Goal: Task Accomplishment & Management: Complete application form

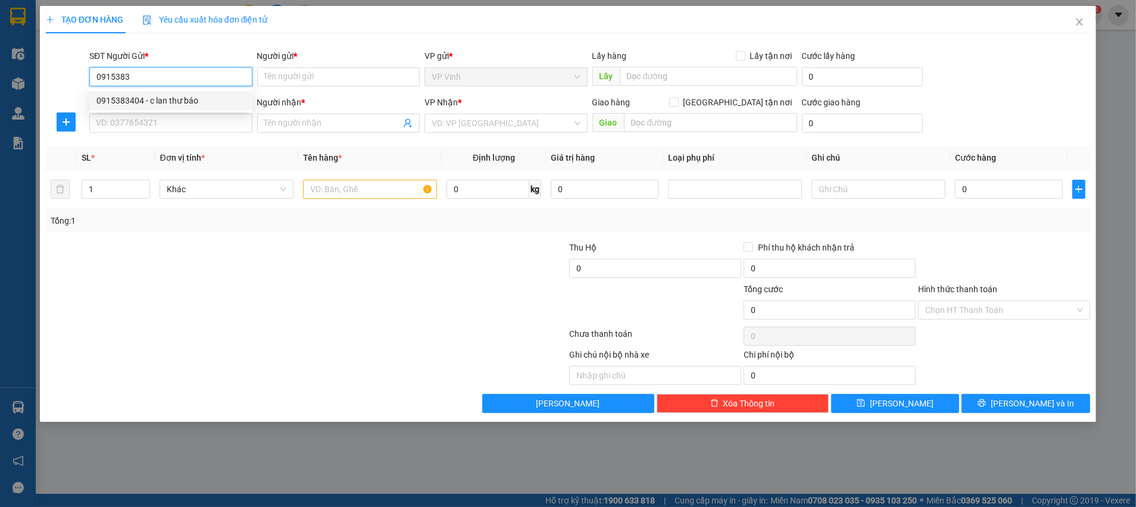
click at [177, 94] on div "0915383404 - c lan thư báo" at bounding box center [170, 100] width 149 height 13
type input "0915383404"
type input "c lan thư báo"
type input "0915383404"
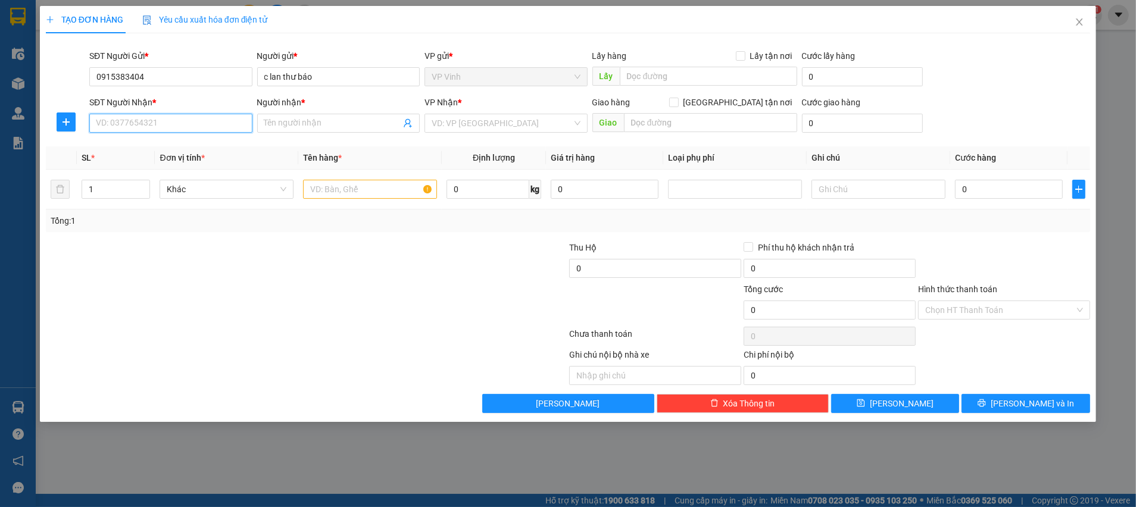
click at [178, 123] on input "SĐT Người Nhận *" at bounding box center [170, 123] width 163 height 19
click at [186, 144] on div "0911981615 - Chị Hoa Tasetco 0855533313" at bounding box center [177, 147] width 163 height 13
type input "0911981615"
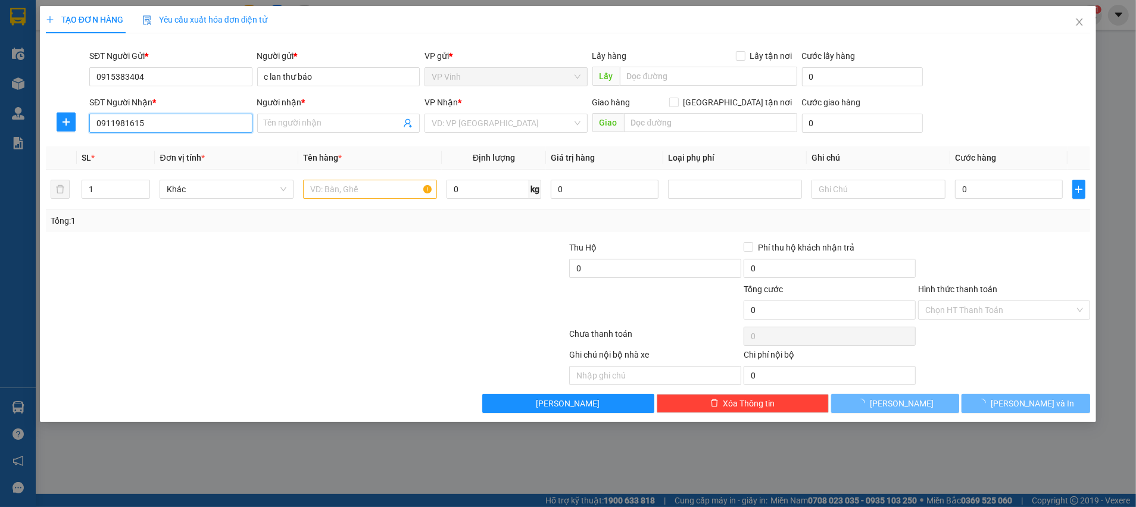
type input "Chị Hoa Tasetco 0855533313"
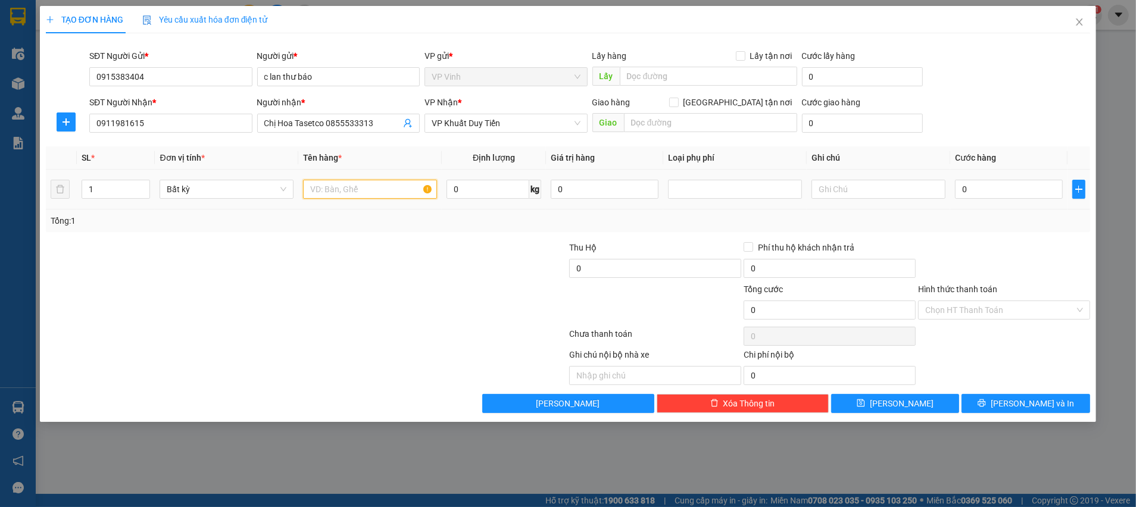
click at [323, 189] on input "text" at bounding box center [370, 189] width 134 height 19
type input "tư báo"
click at [497, 191] on input "0" at bounding box center [488, 189] width 83 height 19
type input "2"
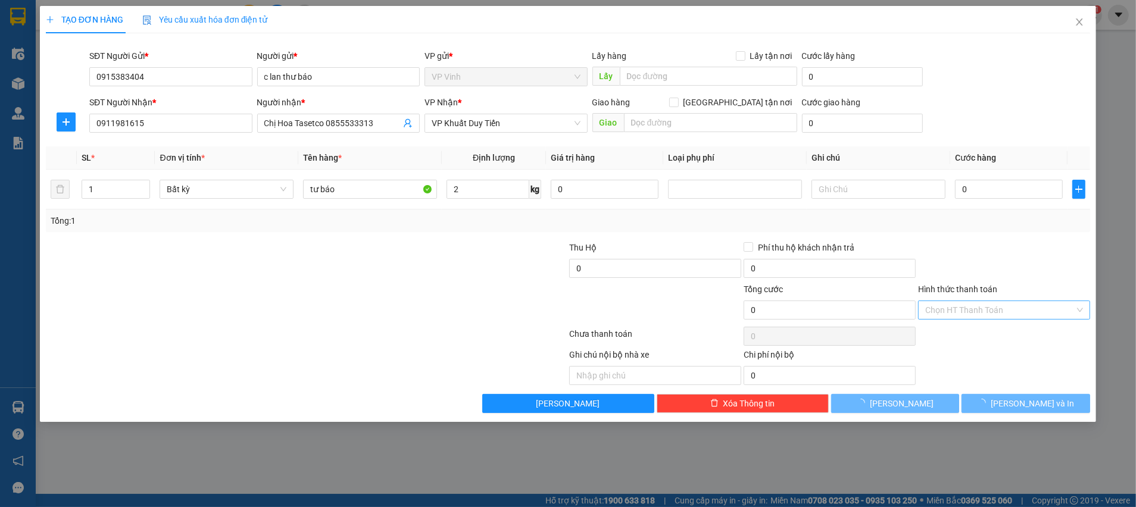
click at [954, 306] on input "Hình thức thanh toán" at bounding box center [999, 310] width 149 height 18
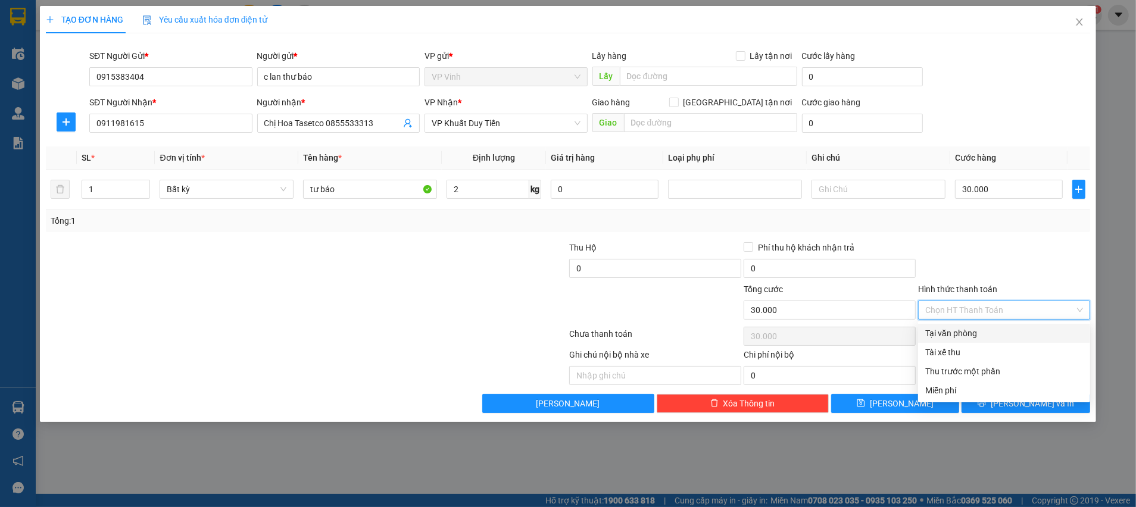
type input "30.000"
click at [987, 257] on div at bounding box center [1004, 262] width 174 height 42
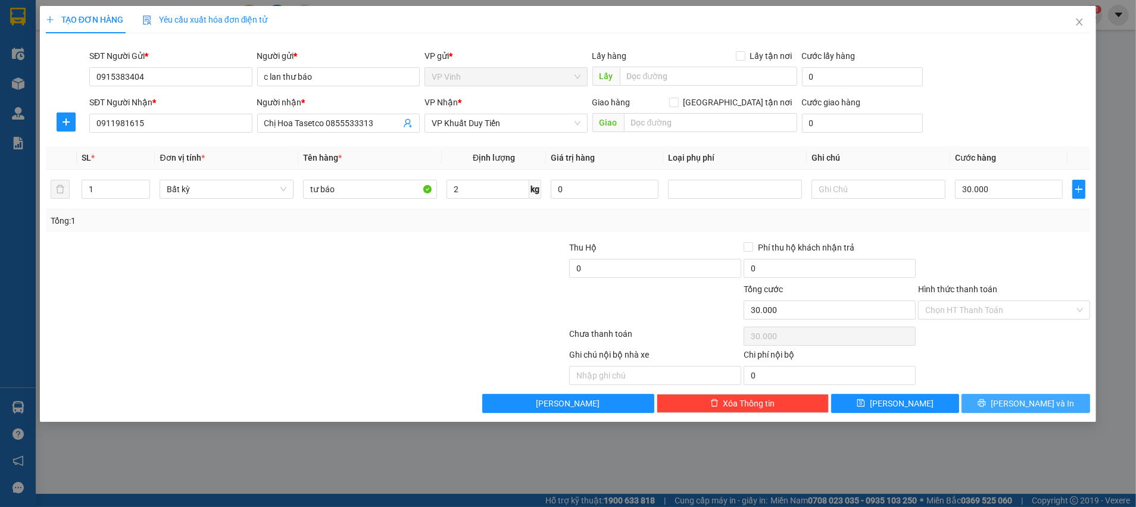
click at [1049, 397] on span "Lưu và In" at bounding box center [1032, 403] width 83 height 13
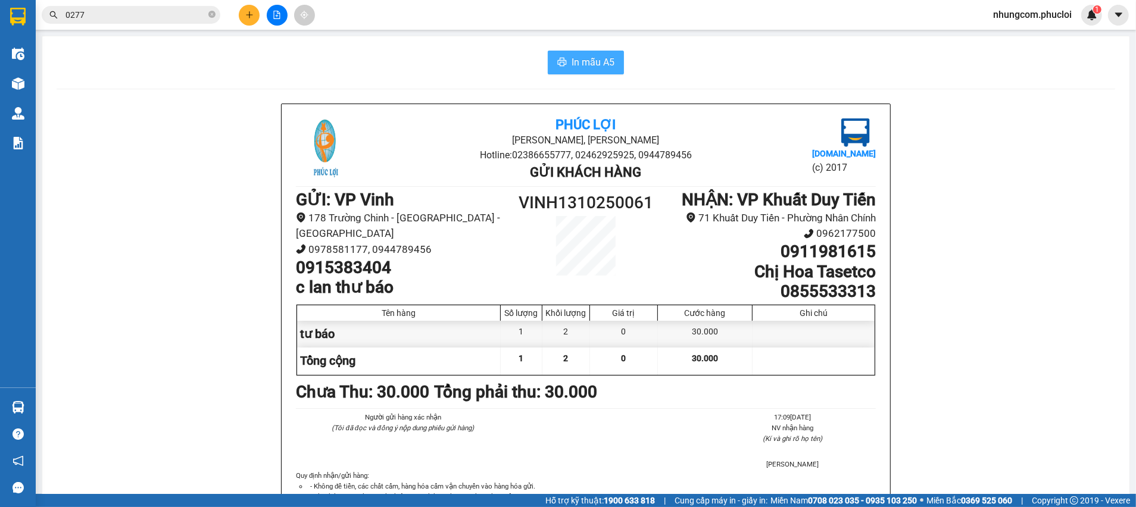
click at [595, 61] on span "In mẫu A5" at bounding box center [593, 62] width 43 height 15
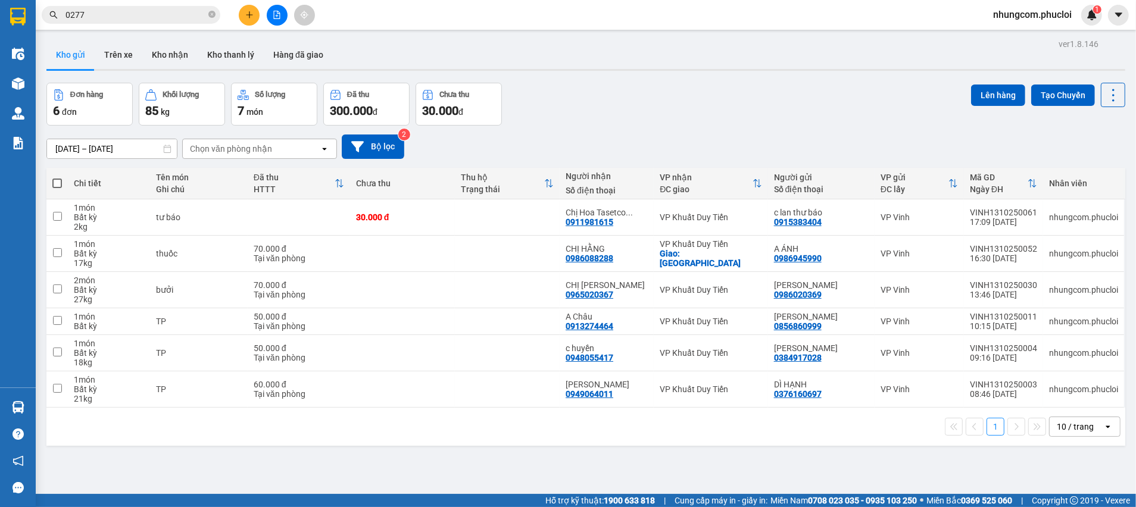
click at [243, 5] on div at bounding box center [276, 15] width 89 height 21
click at [249, 7] on button at bounding box center [249, 15] width 21 height 21
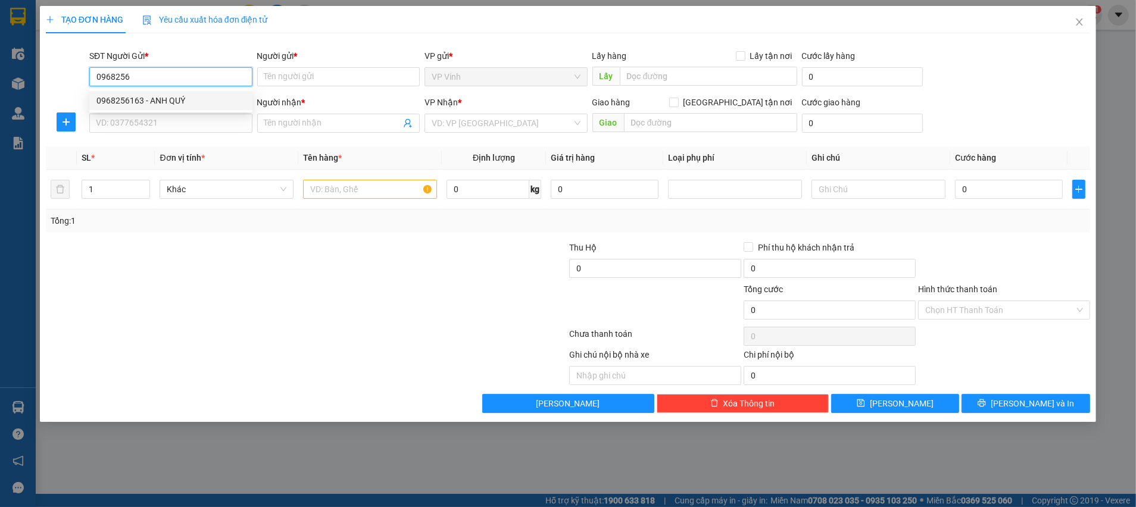
click at [185, 98] on div "0968256163 - ANH QUÝ" at bounding box center [170, 100] width 149 height 13
type input "0968256163"
type input "ANH QUÝ"
type input "0968256163"
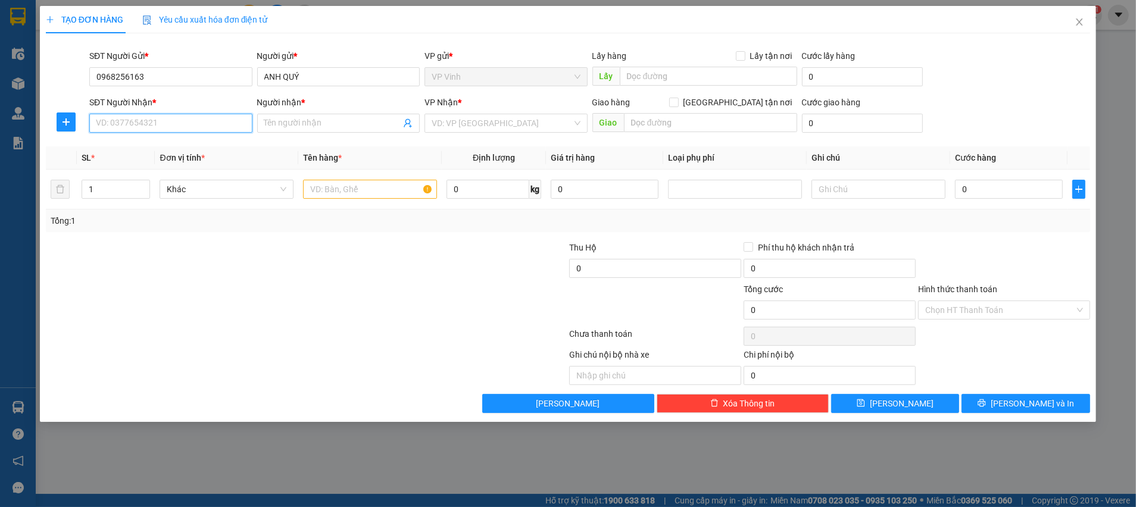
click at [191, 119] on input "SĐT Người Nhận *" at bounding box center [170, 123] width 163 height 19
click at [187, 144] on div "0981015864 - CHỊ PHÚC" at bounding box center [170, 147] width 149 height 13
type input "0981015864"
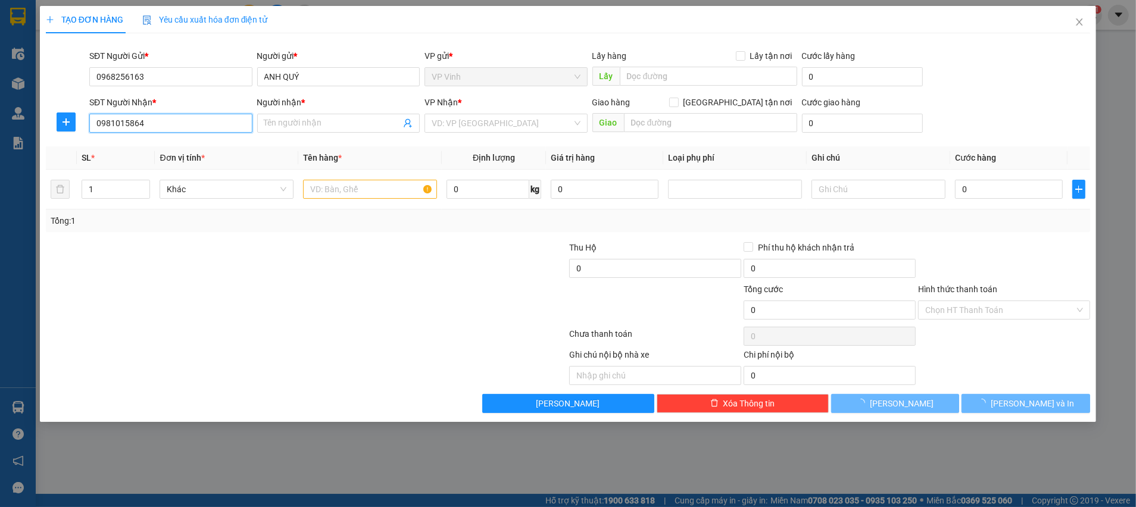
type input "CHỊ PHÚC"
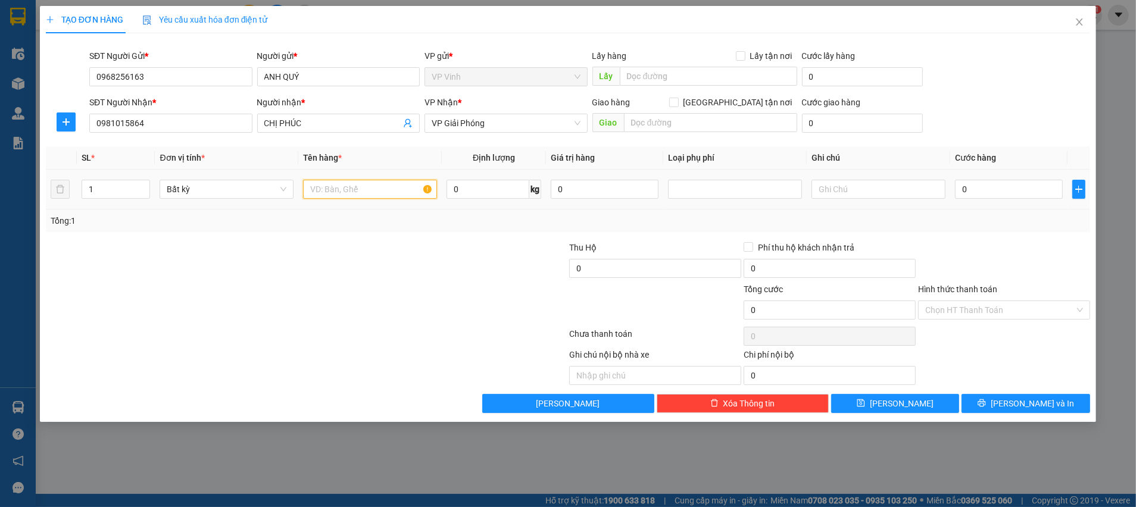
click at [370, 188] on input "text" at bounding box center [370, 189] width 134 height 19
type input "d"
type input "đông lạnh"
click at [485, 190] on input "0" at bounding box center [488, 189] width 83 height 19
type input "14"
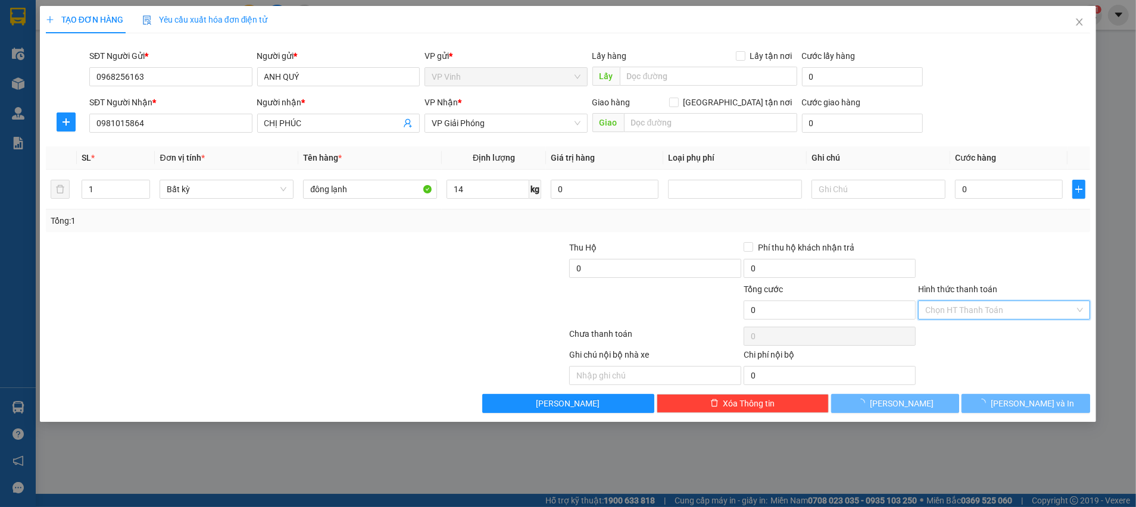
click at [1016, 302] on input "Hình thức thanh toán" at bounding box center [999, 310] width 149 height 18
type input "40.000"
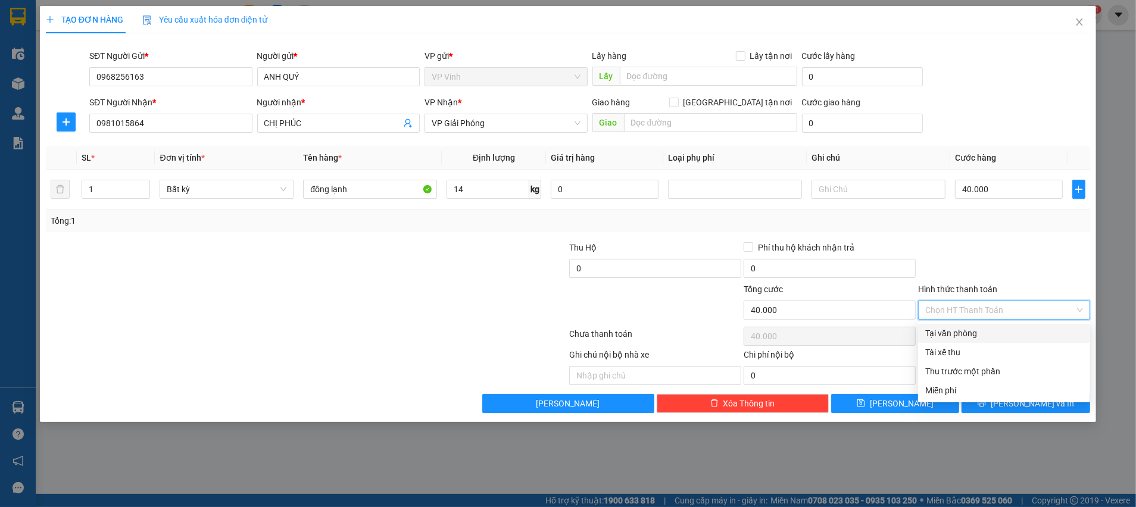
click at [995, 331] on div "Tại văn phòng" at bounding box center [1004, 333] width 158 height 13
type input "0"
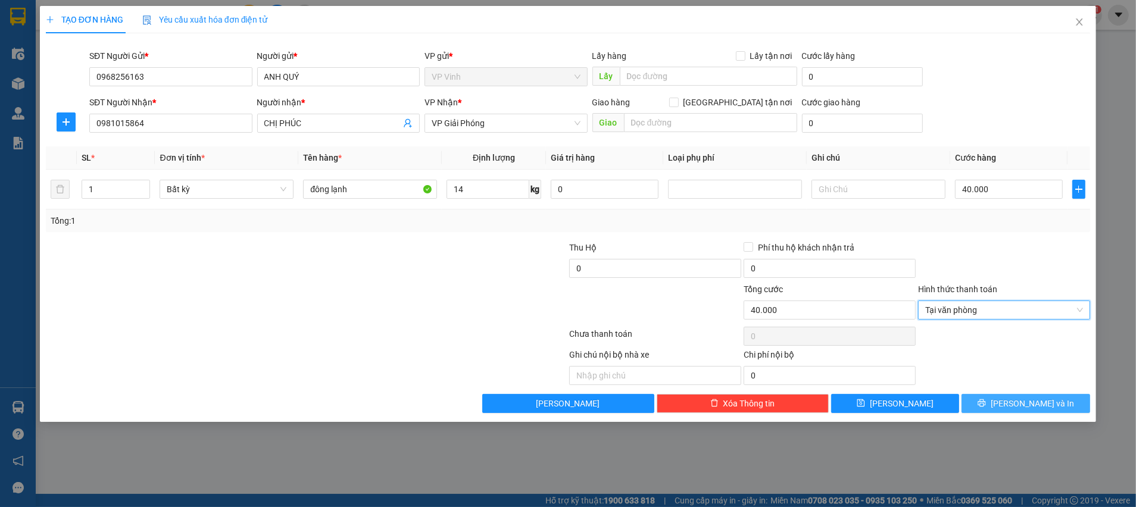
click at [986, 400] on icon "printer" at bounding box center [982, 403] width 8 height 8
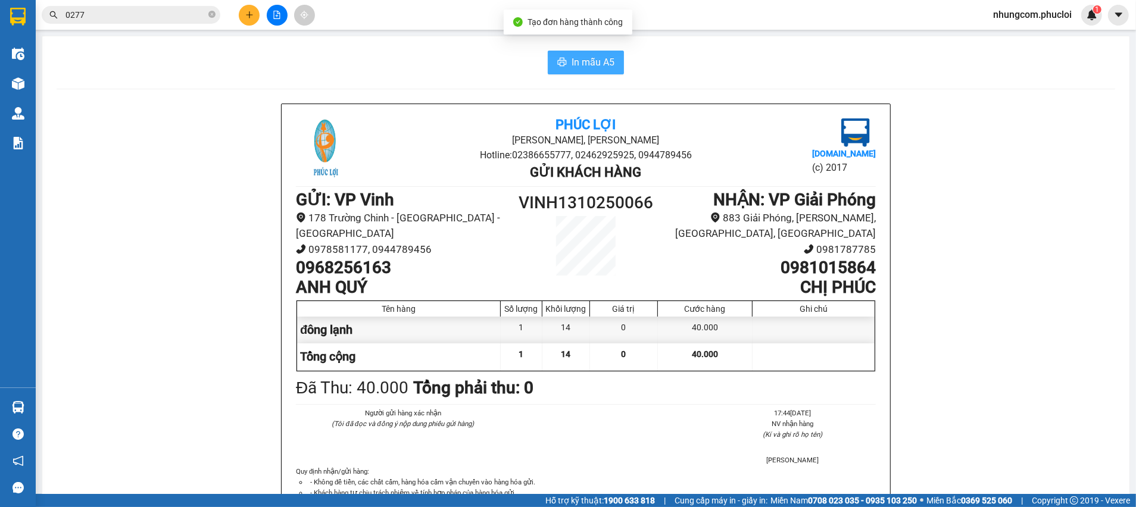
click at [596, 62] on span "In mẫu A5" at bounding box center [593, 62] width 43 height 15
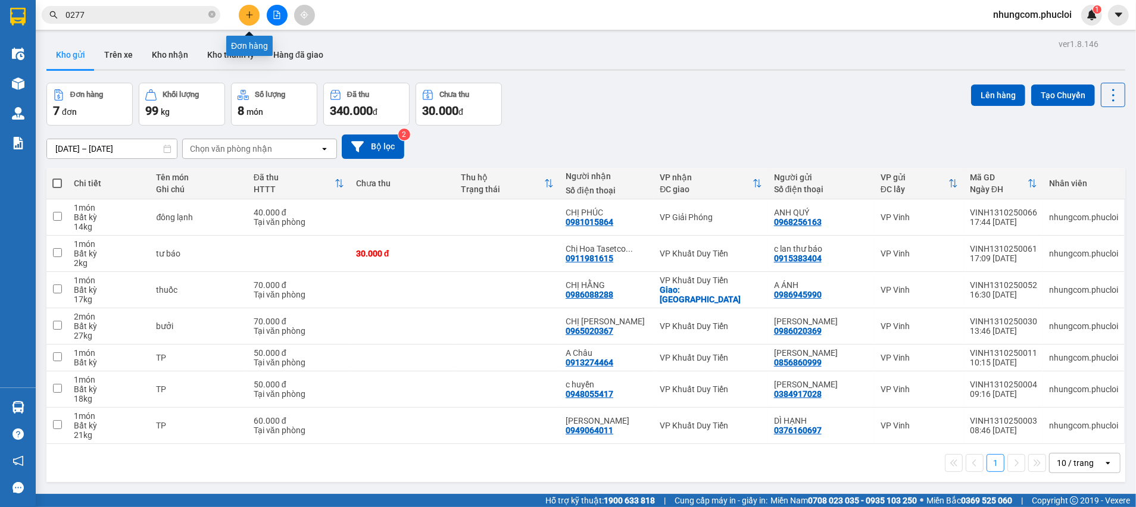
click at [250, 15] on icon "plus" at bounding box center [249, 14] width 1 height 7
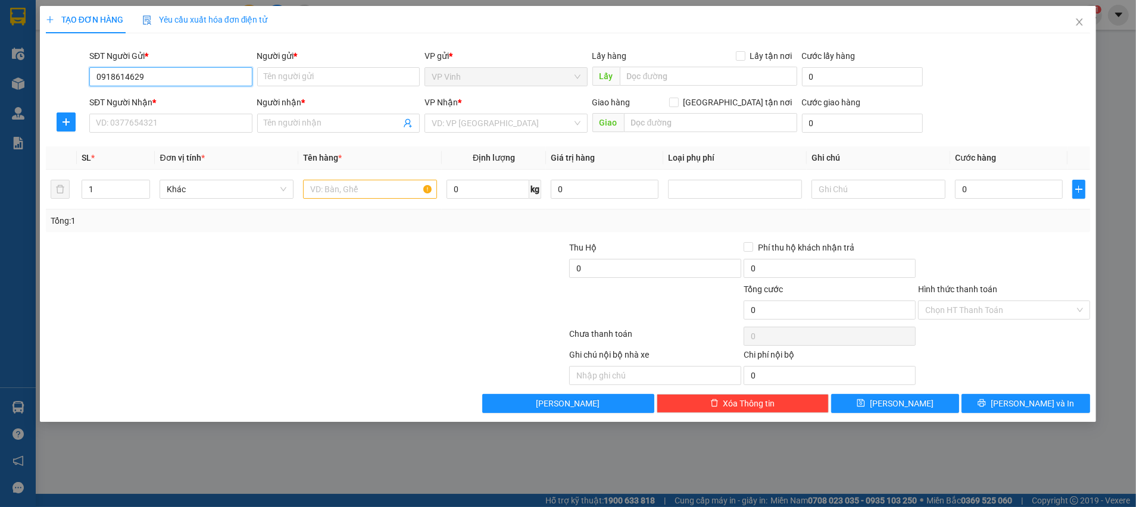
click at [230, 75] on input "0918614629" at bounding box center [170, 76] width 163 height 19
type input "0918614629"
click at [355, 80] on input "Người gửi *" at bounding box center [338, 76] width 163 height 19
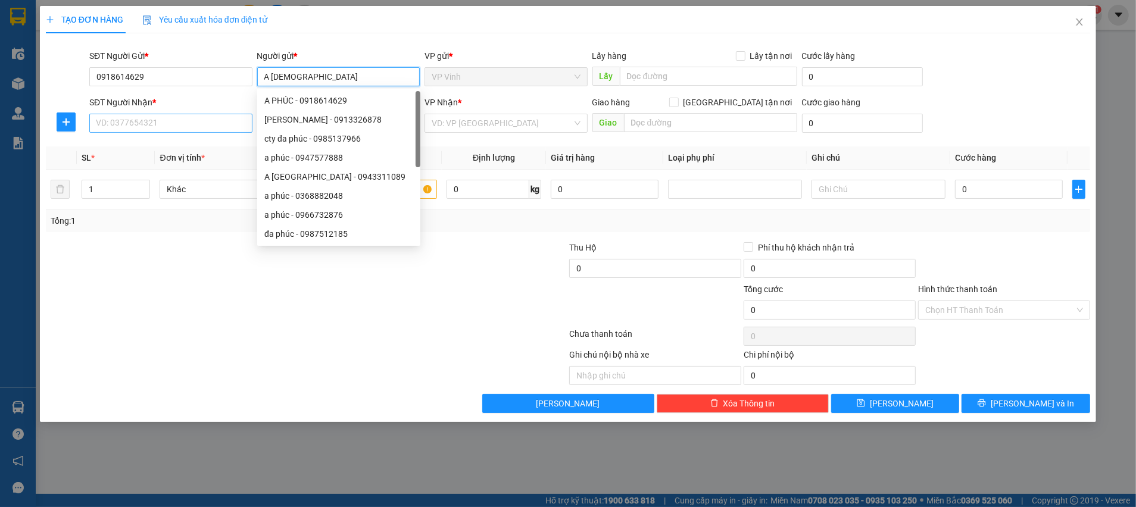
type input "A [DEMOGRAPHIC_DATA]"
click at [153, 120] on input "SĐT Người Nhận *" at bounding box center [170, 123] width 163 height 19
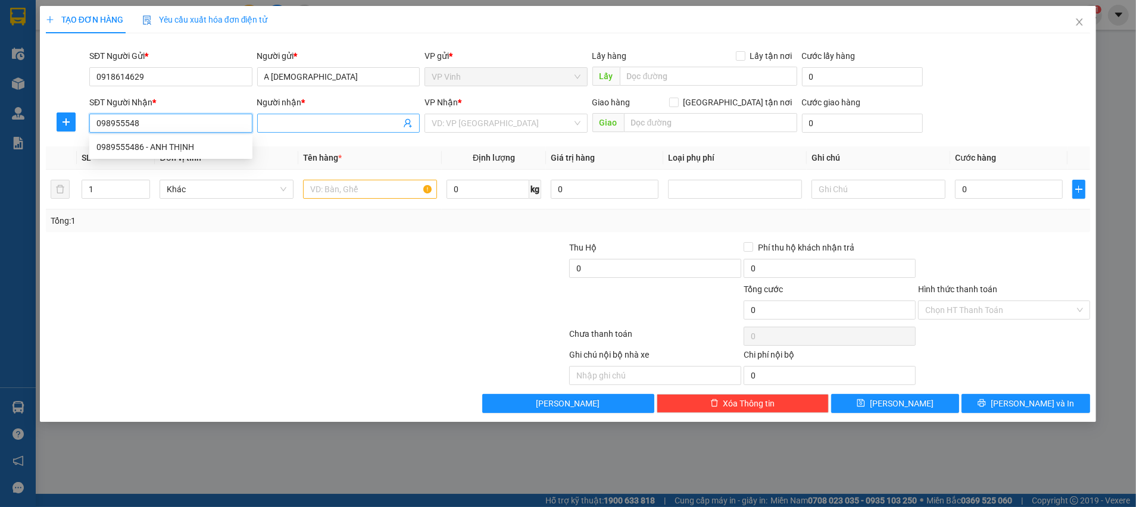
type input "0989555486"
click at [111, 145] on div "0989555486 - ANH THỊNH" at bounding box center [170, 147] width 149 height 13
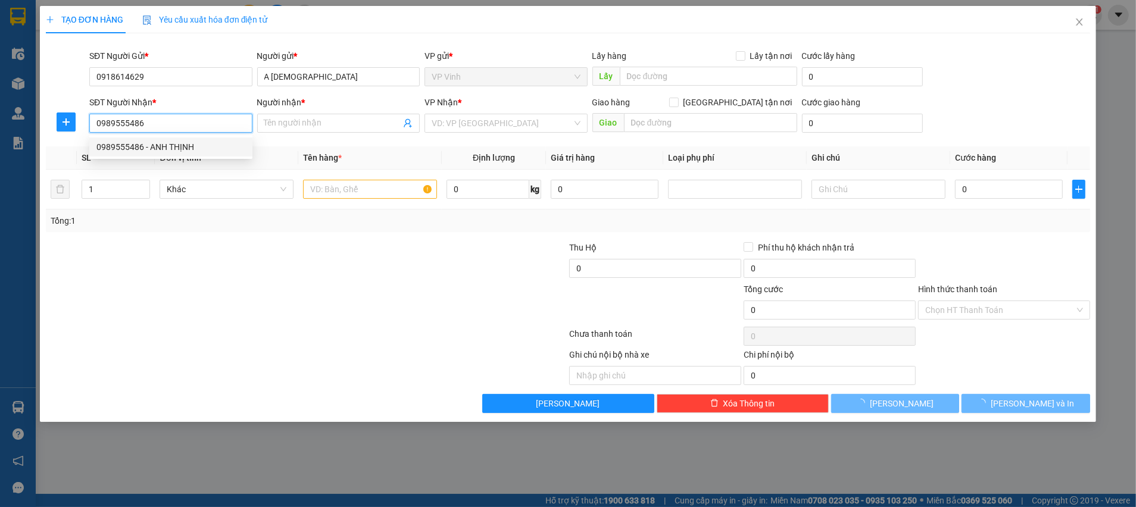
type input "ANH THỊNH"
checkbox input "true"
type input "CHỢ THUỐC HAPU"
type input "80.000"
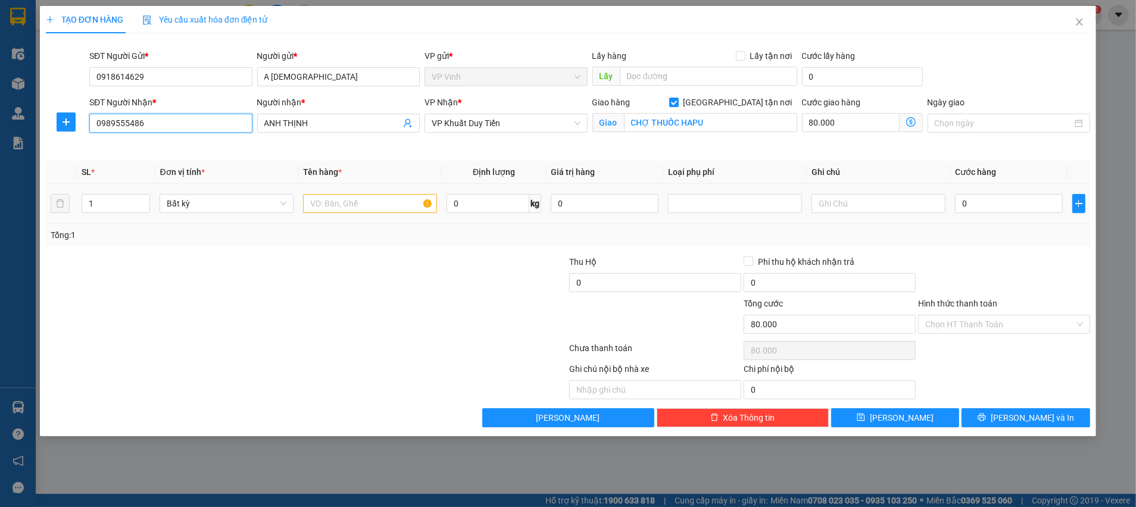
type input "0989555486"
click at [357, 204] on input "text" at bounding box center [370, 203] width 134 height 19
type input "THUỐC"
click at [851, 121] on input "80.000" at bounding box center [851, 122] width 98 height 19
type input "2"
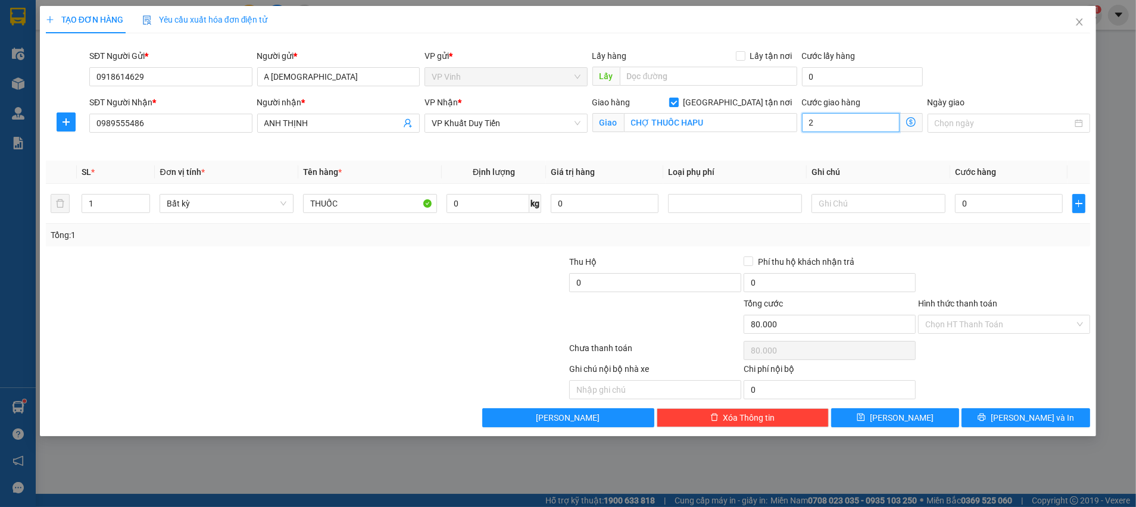
type input "2"
type input "20"
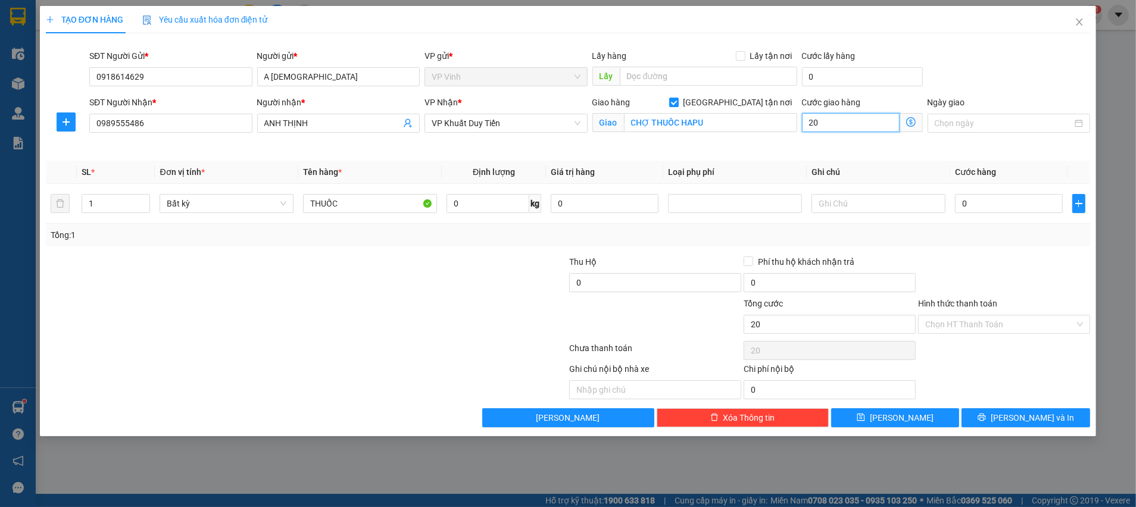
type input "2"
type input "0"
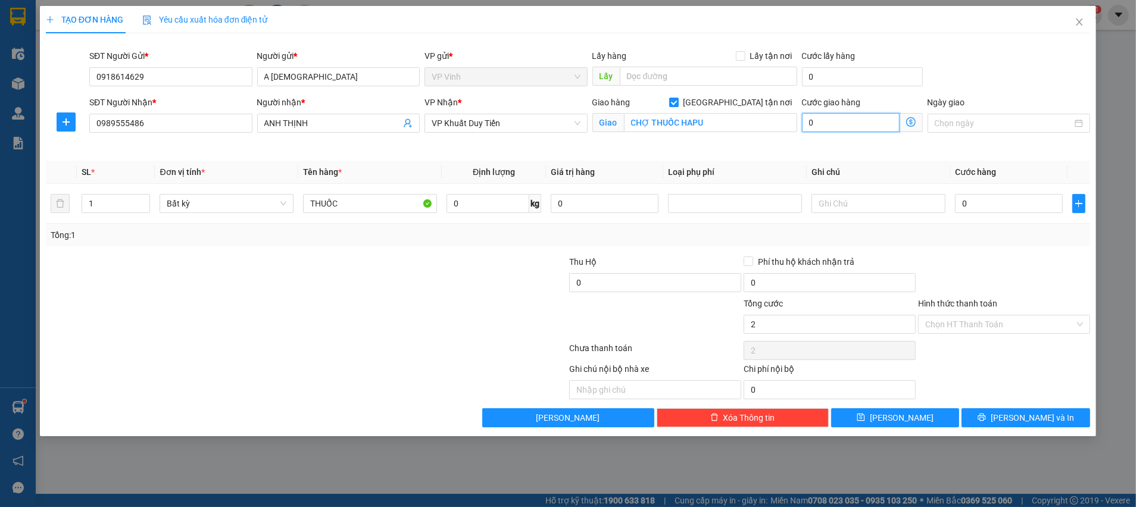
type input "0"
type input "3"
type input "30"
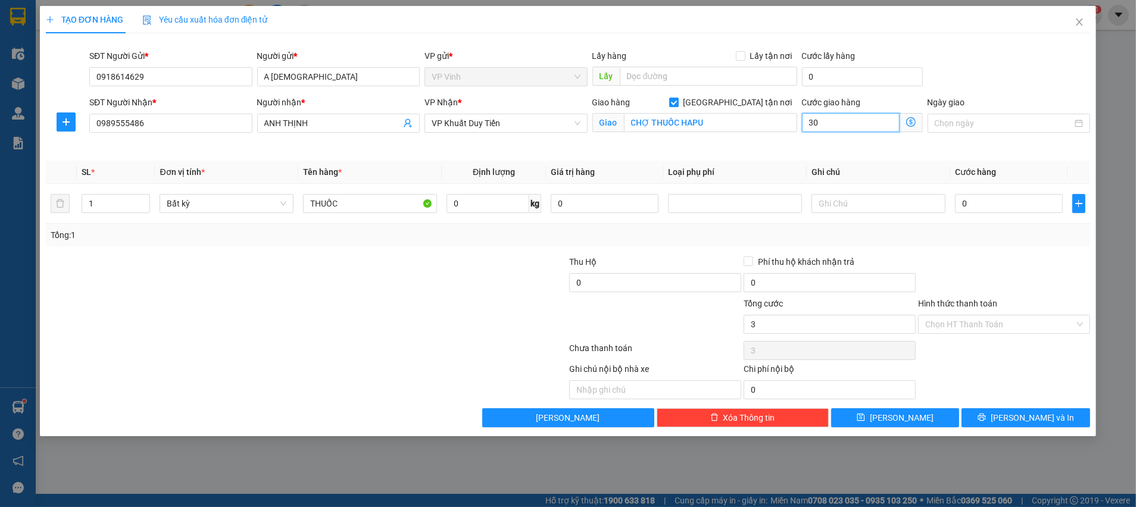
type input "30"
type input "30.000"
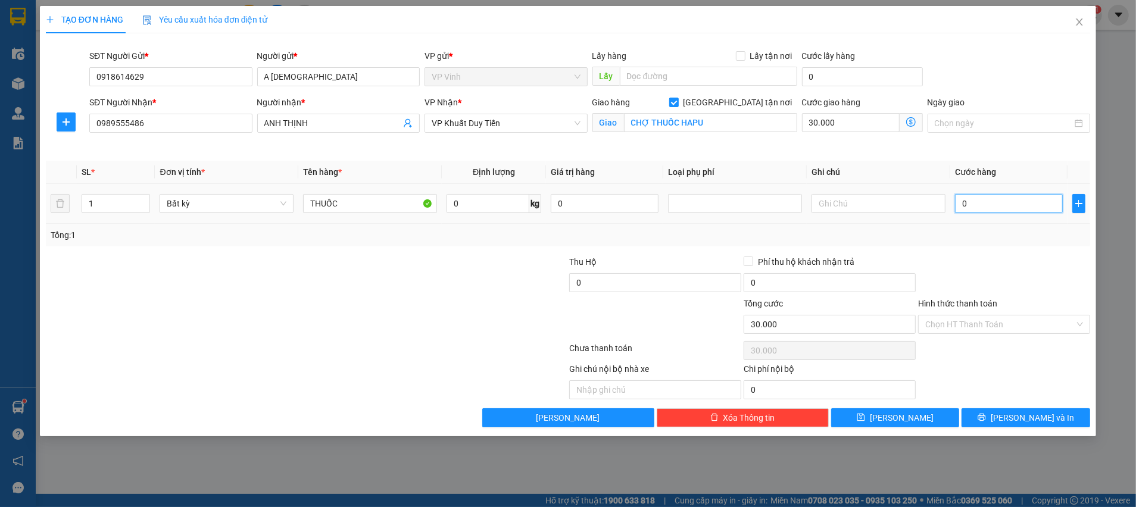
click at [1007, 207] on input "0" at bounding box center [1009, 203] width 108 height 19
type input "3"
type input "30.003"
type input "30"
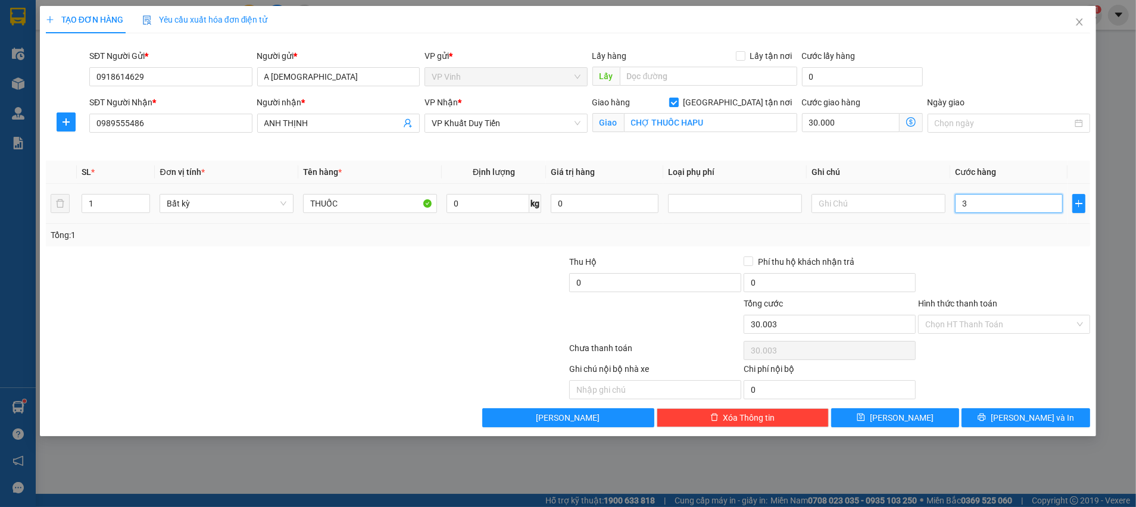
type input "30.030"
type input "30.000"
type input "60.000"
click at [1019, 241] on div "Tổng: 1" at bounding box center [568, 235] width 1035 height 13
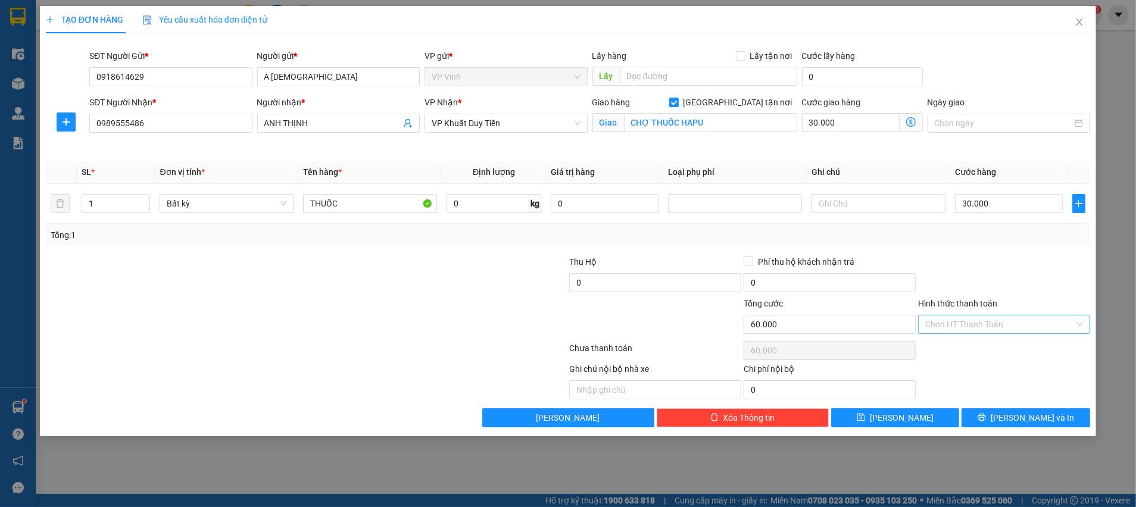
click at [999, 323] on input "Hình thức thanh toán" at bounding box center [999, 325] width 149 height 18
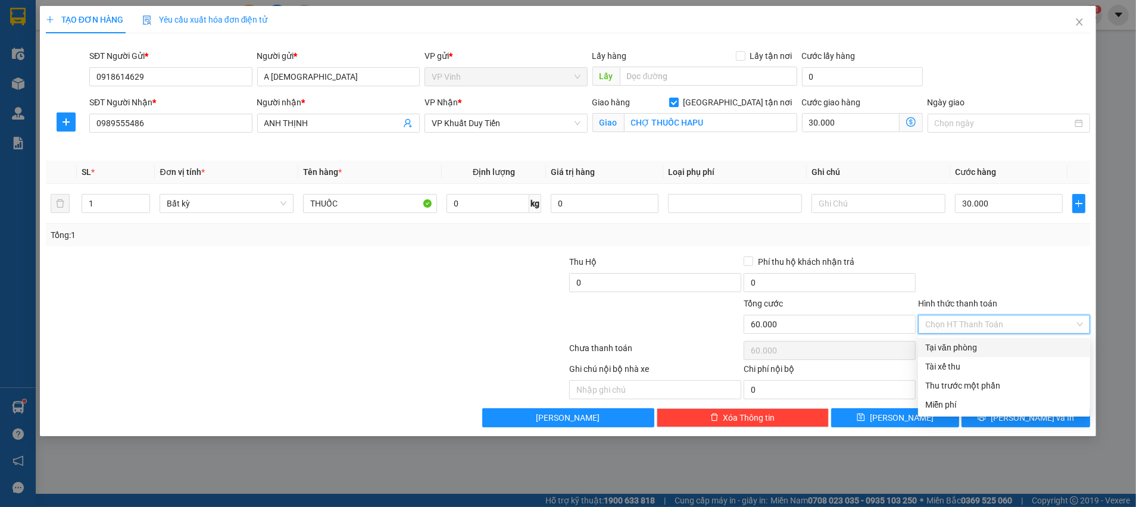
click at [947, 345] on div "Tại văn phòng" at bounding box center [1004, 347] width 158 height 13
type input "0"
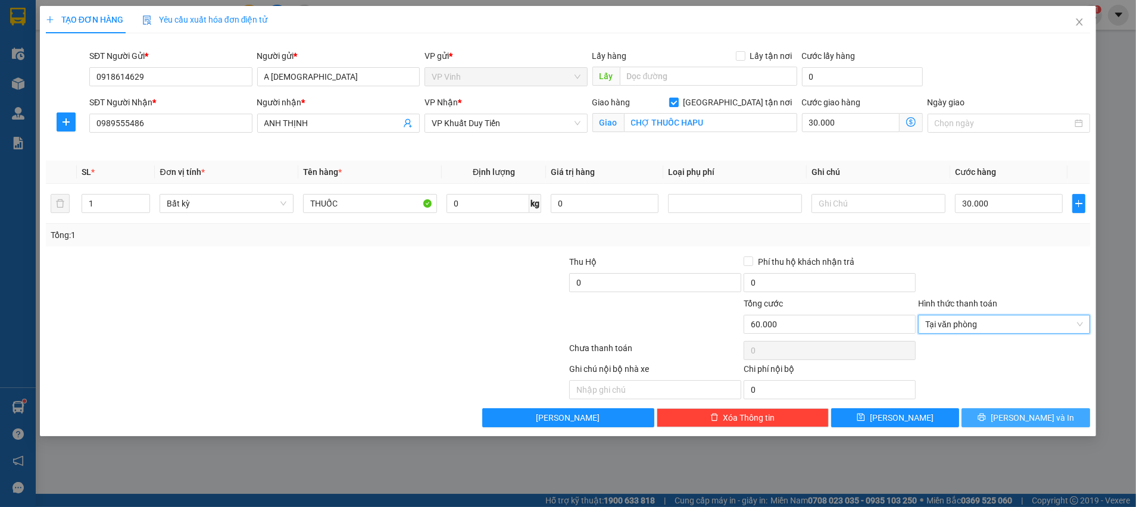
drag, startPoint x: 1016, startPoint y: 417, endPoint x: 1029, endPoint y: 409, distance: 15.5
click at [1015, 417] on span "Lưu và In" at bounding box center [1032, 418] width 83 height 13
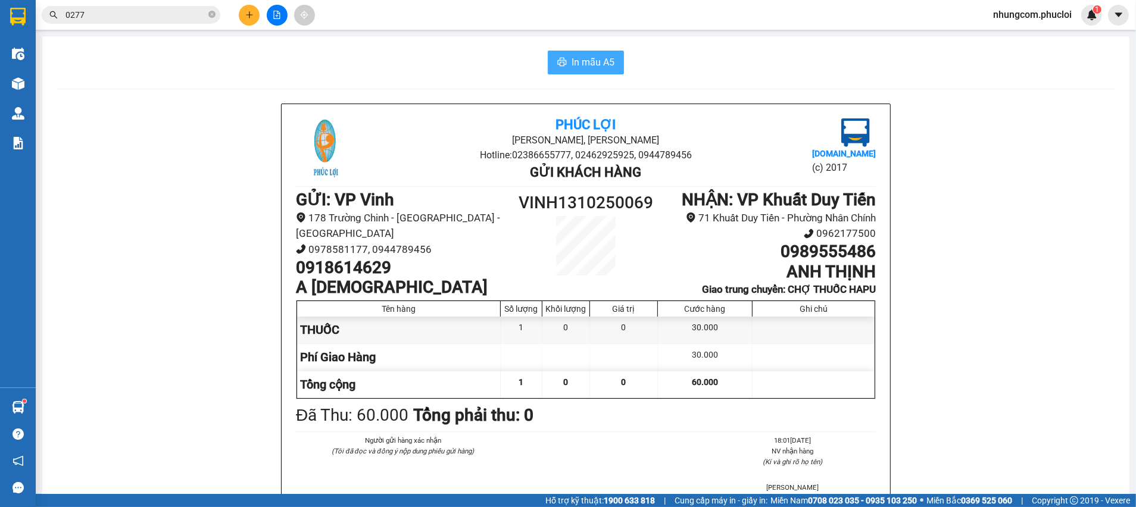
click at [597, 65] on span "In mẫu A5" at bounding box center [593, 62] width 43 height 15
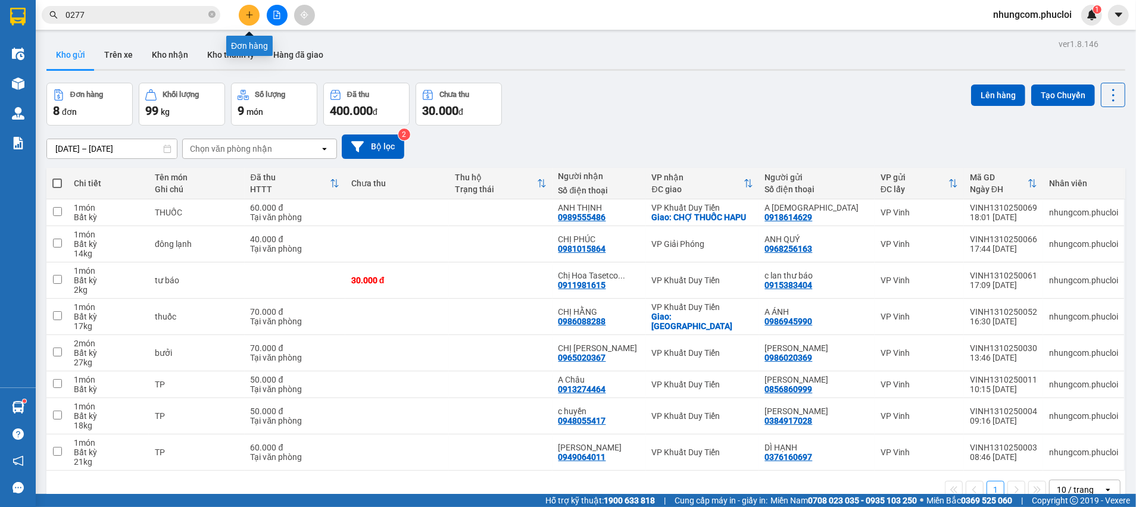
click at [246, 13] on icon "plus" at bounding box center [249, 15] width 8 height 8
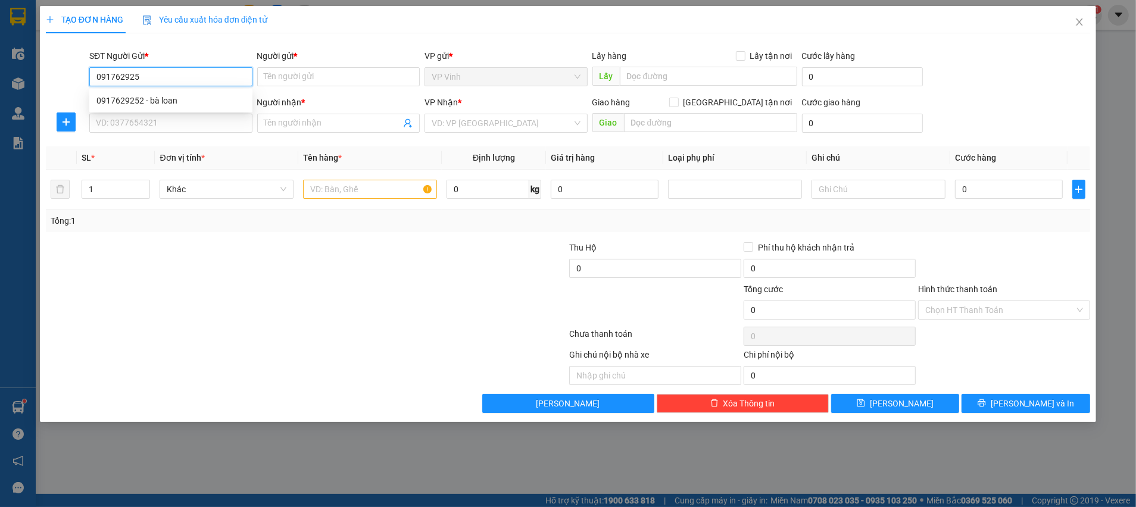
type input "0917629252"
click at [223, 98] on div "0917629252 - bà loan" at bounding box center [170, 100] width 149 height 13
type input "bà loan"
type input "0917629252"
click at [194, 119] on input "SĐT Người Nhận *" at bounding box center [170, 123] width 163 height 19
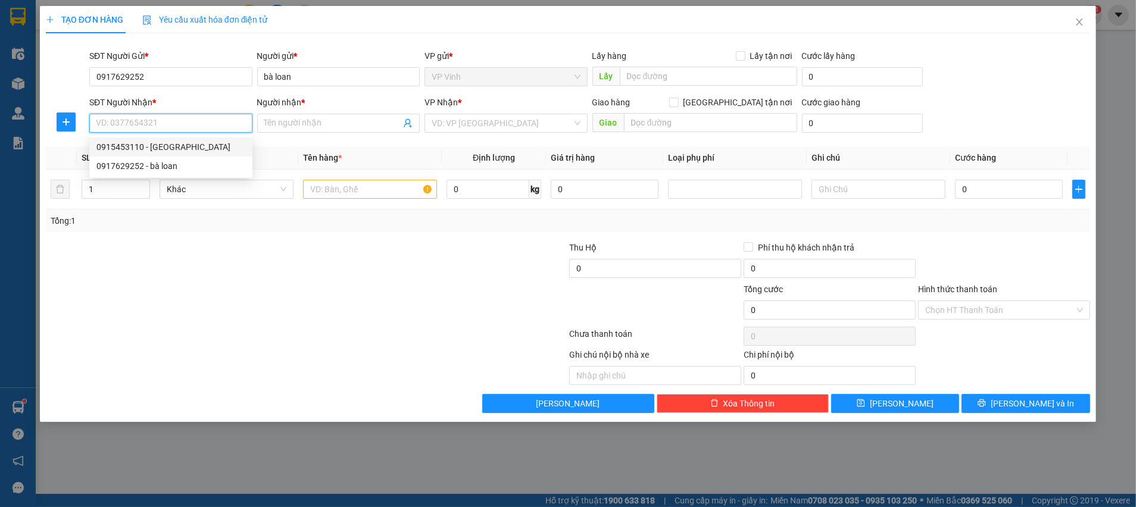
click at [176, 142] on div "0915453110 - Phan Bá Hải" at bounding box center [170, 147] width 149 height 13
type input "0915453110"
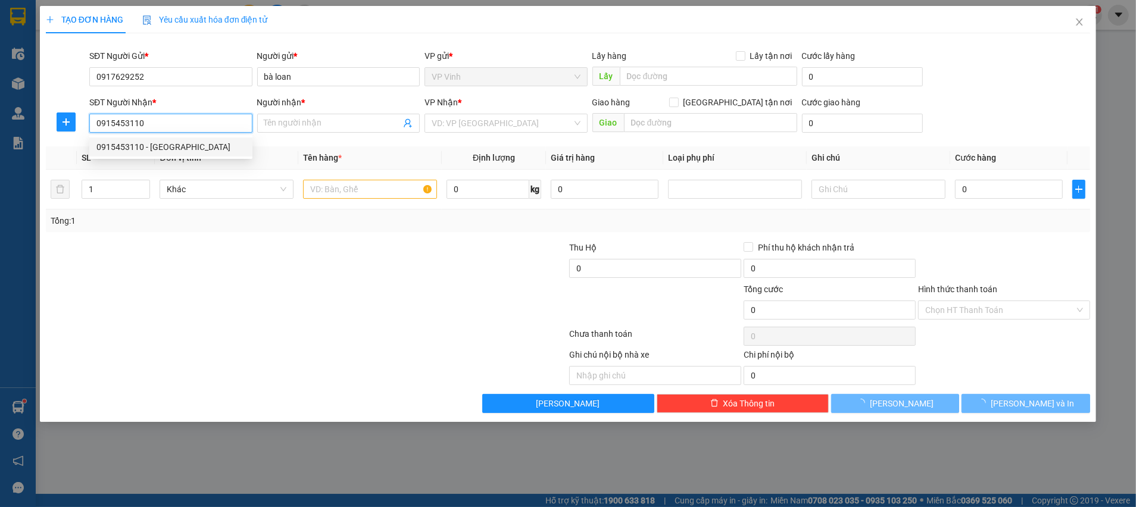
type input "[PERSON_NAME]"
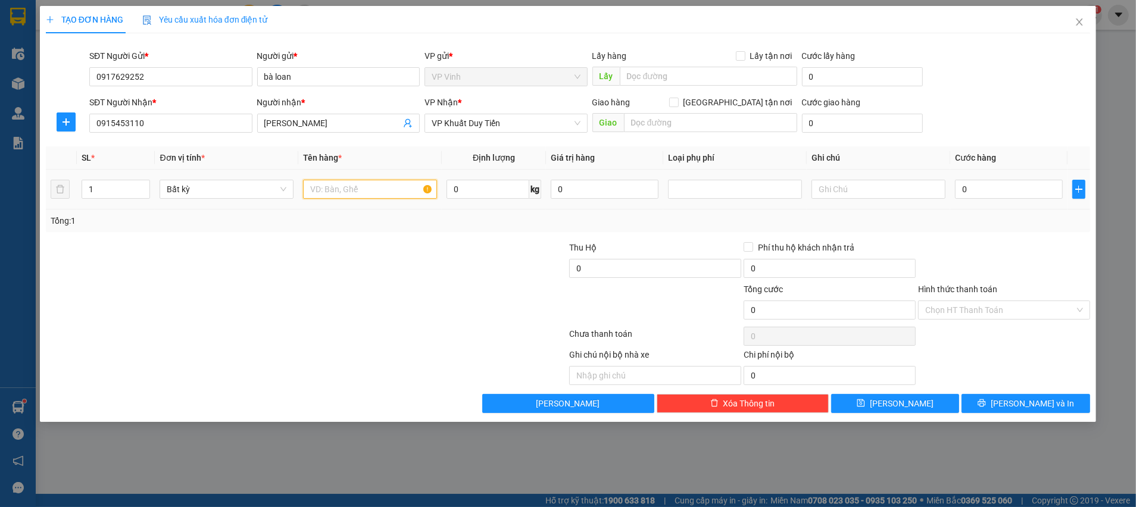
click at [332, 189] on input "text" at bounding box center [370, 189] width 134 height 19
type input "thực phẩm"
click at [515, 188] on input "0" at bounding box center [488, 189] width 83 height 19
type input "17"
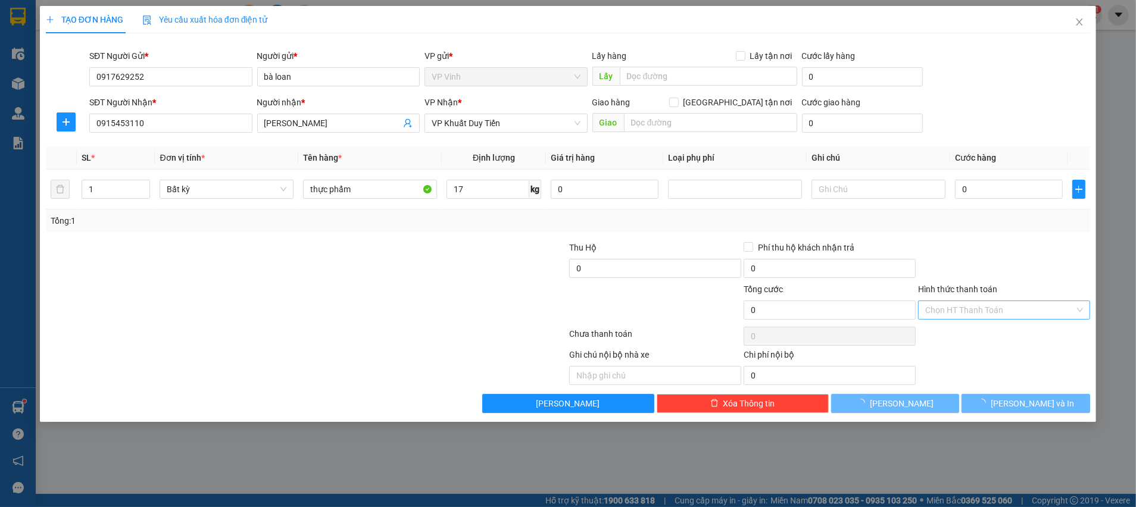
click at [954, 304] on input "Hình thức thanh toán" at bounding box center [999, 310] width 149 height 18
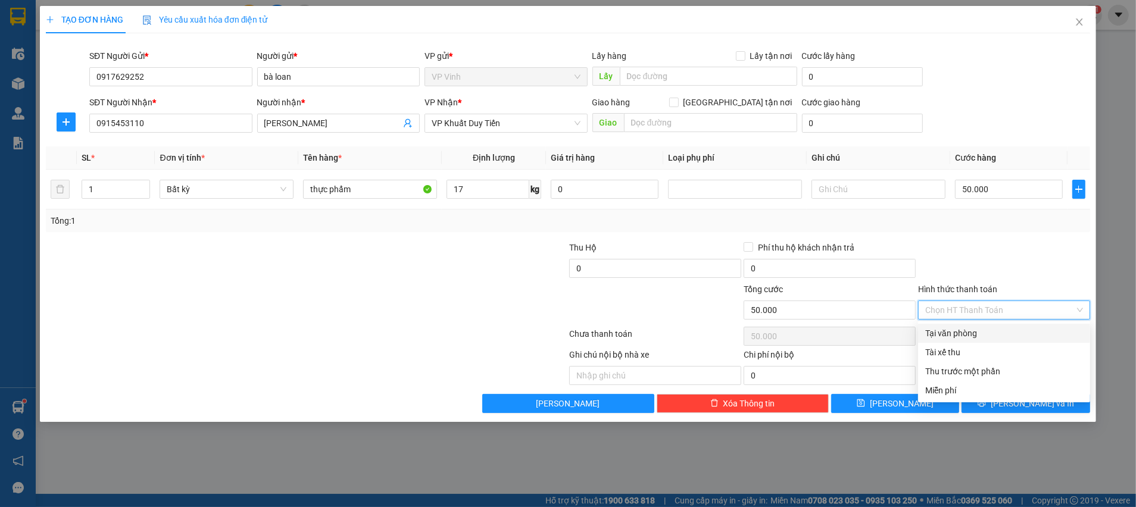
type input "50.000"
click at [971, 328] on div "Tại văn phòng" at bounding box center [1004, 333] width 158 height 13
type input "0"
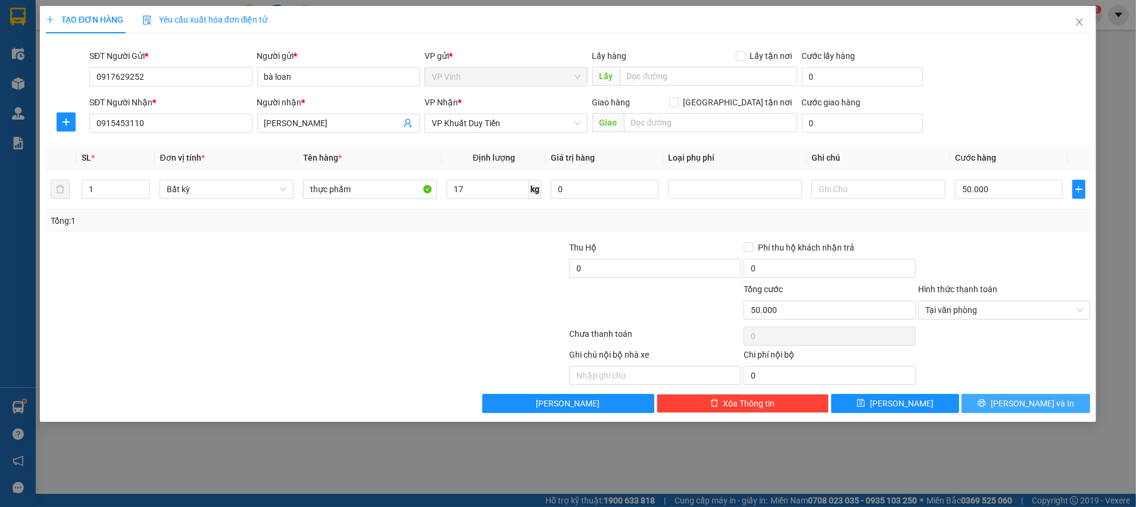
click at [1002, 395] on button "Lưu và In" at bounding box center [1026, 403] width 129 height 19
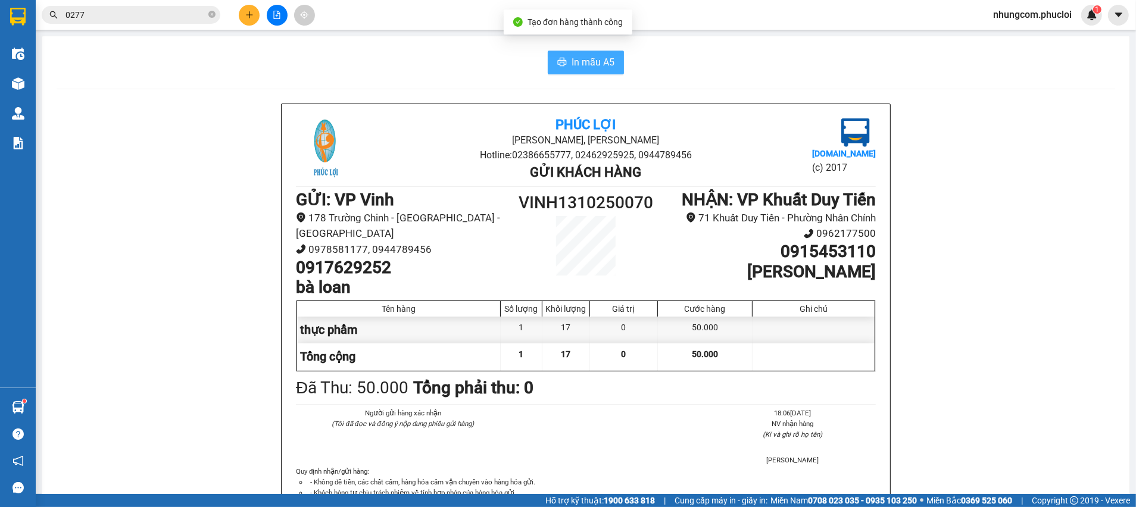
click at [576, 57] on span "In mẫu A5" at bounding box center [593, 62] width 43 height 15
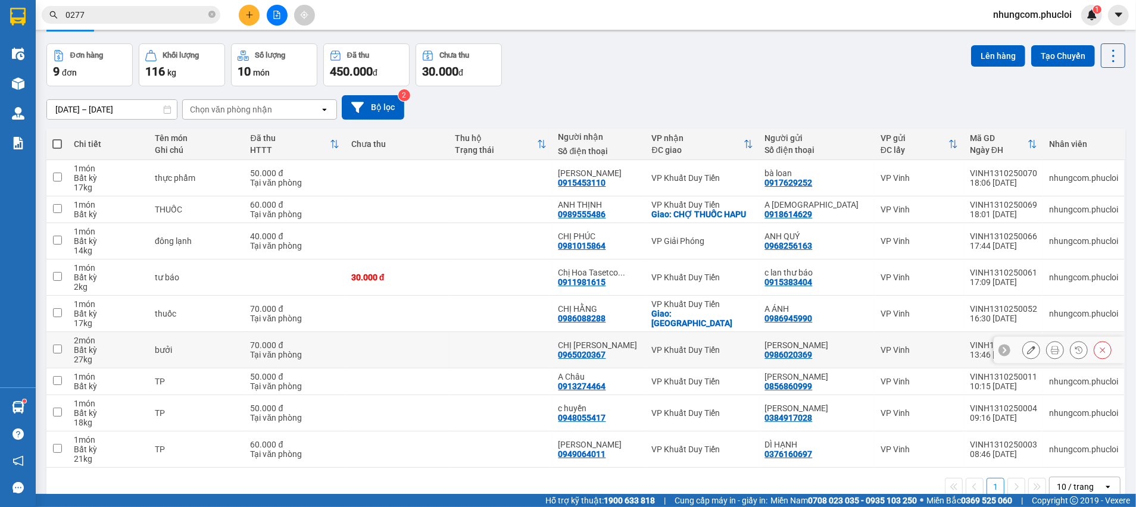
scroll to position [61, 0]
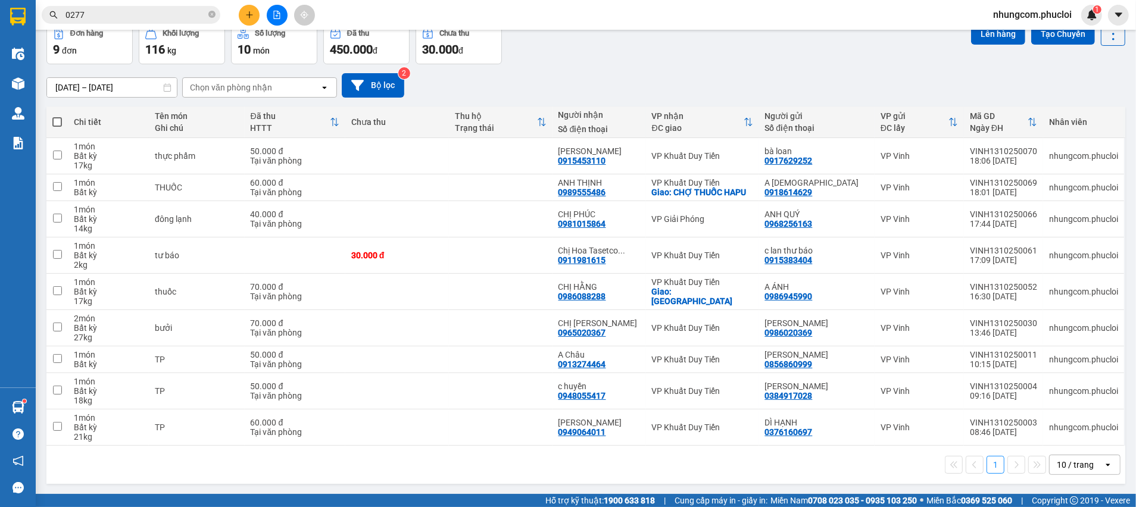
drag, startPoint x: 500, startPoint y: 447, endPoint x: 503, endPoint y: 457, distance: 10.7
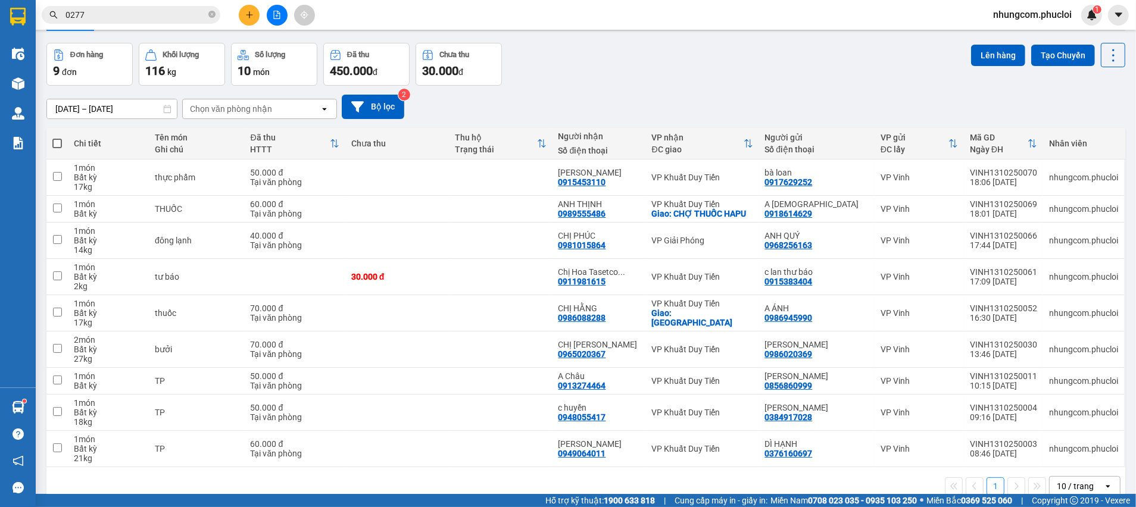
drag, startPoint x: 467, startPoint y: 74, endPoint x: 441, endPoint y: 150, distance: 80.2
drag, startPoint x: 569, startPoint y: 192, endPoint x: 591, endPoint y: 199, distance: 22.4
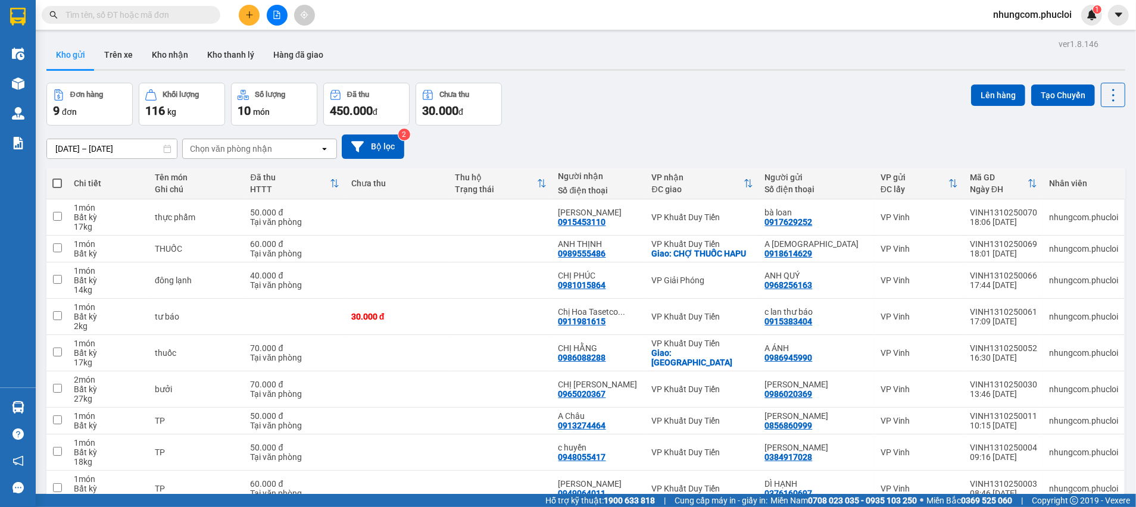
drag, startPoint x: 657, startPoint y: 75, endPoint x: 649, endPoint y: 63, distance: 15.4
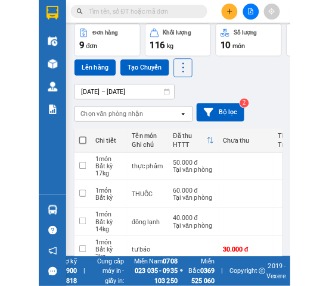
scroll to position [61, 0]
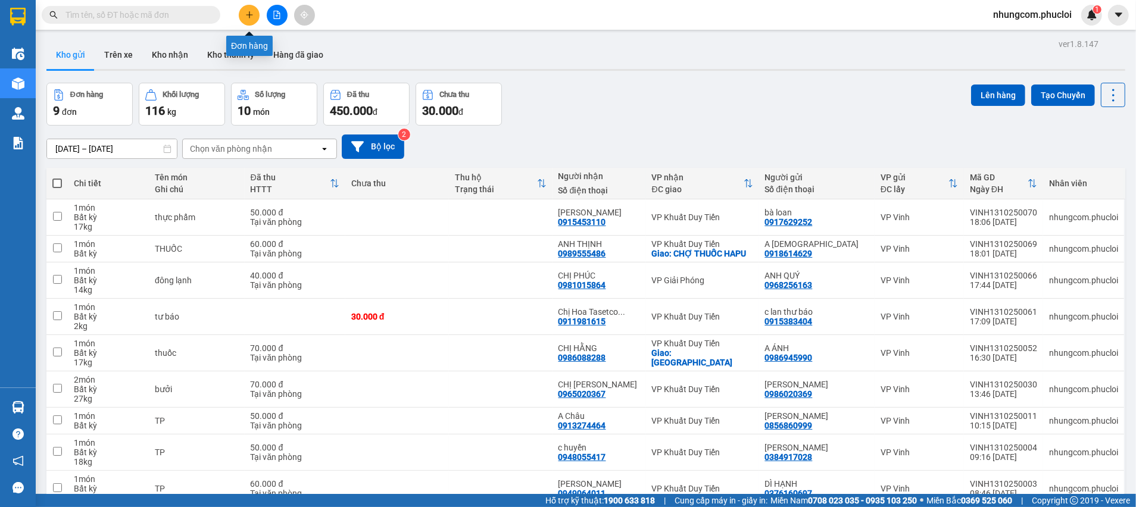
click at [250, 18] on icon "plus" at bounding box center [249, 15] width 8 height 8
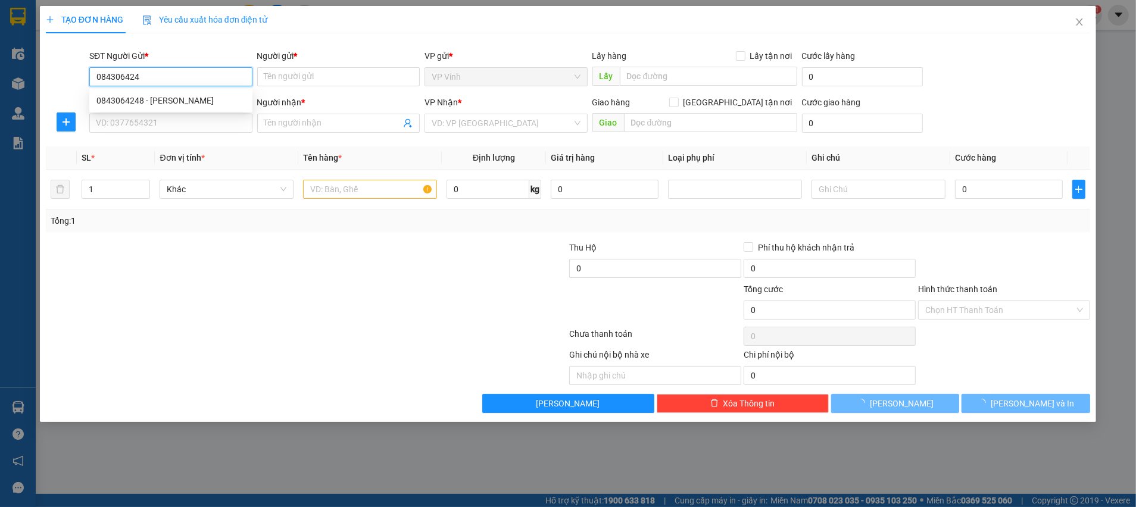
type input "0843064248"
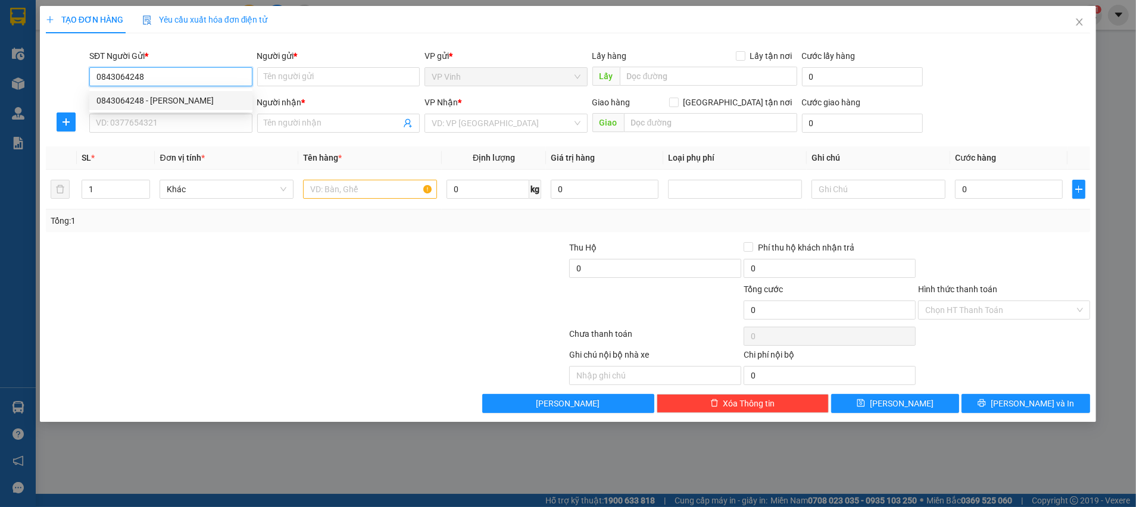
click at [172, 104] on div "0843064248 - C THANH" at bounding box center [170, 100] width 149 height 13
type input "C THANH"
type input "0843064248"
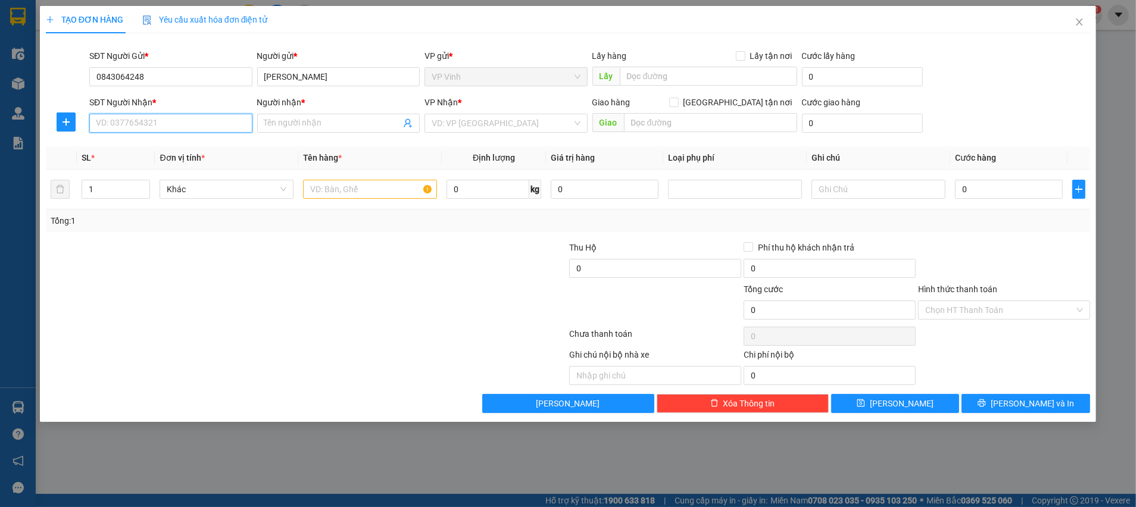
click at [197, 119] on input "SĐT Người Nhận *" at bounding box center [170, 123] width 163 height 19
click at [180, 153] on div "0338506290 - quốc học" at bounding box center [170, 147] width 149 height 13
type input "0338506290"
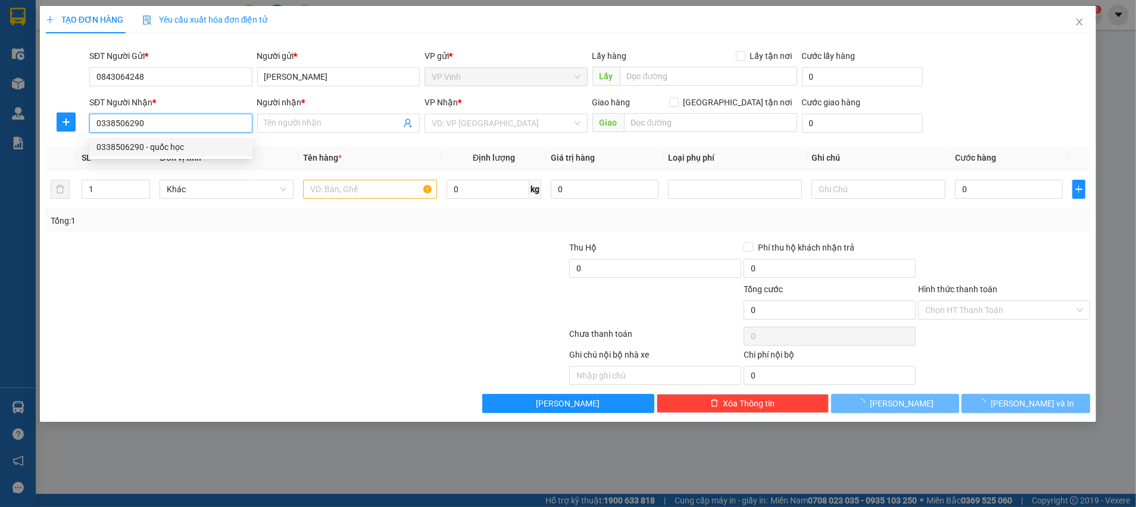
type input "quốc học"
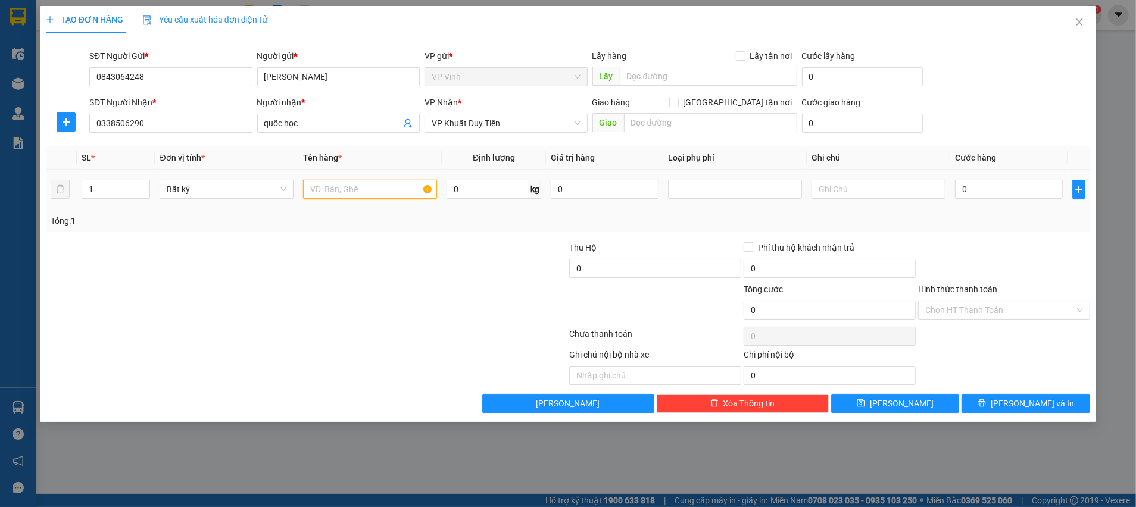
click at [324, 189] on input "text" at bounding box center [370, 189] width 134 height 19
type input "TP"
type input "11"
click at [431, 315] on div at bounding box center [481, 304] width 174 height 42
type input "40.000"
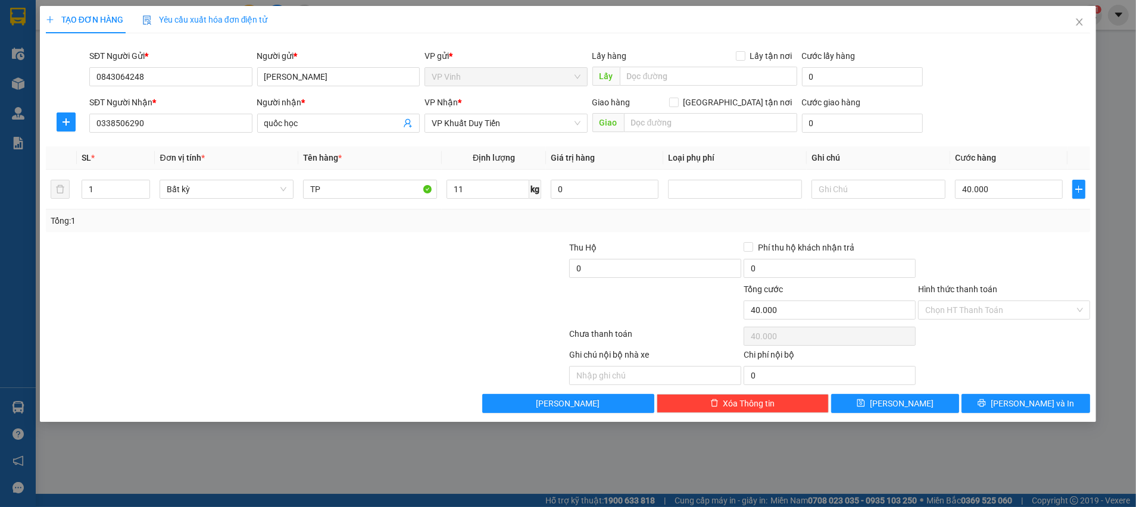
type input "40.000"
click at [985, 308] on input "Hình thức thanh toán" at bounding box center [999, 310] width 149 height 18
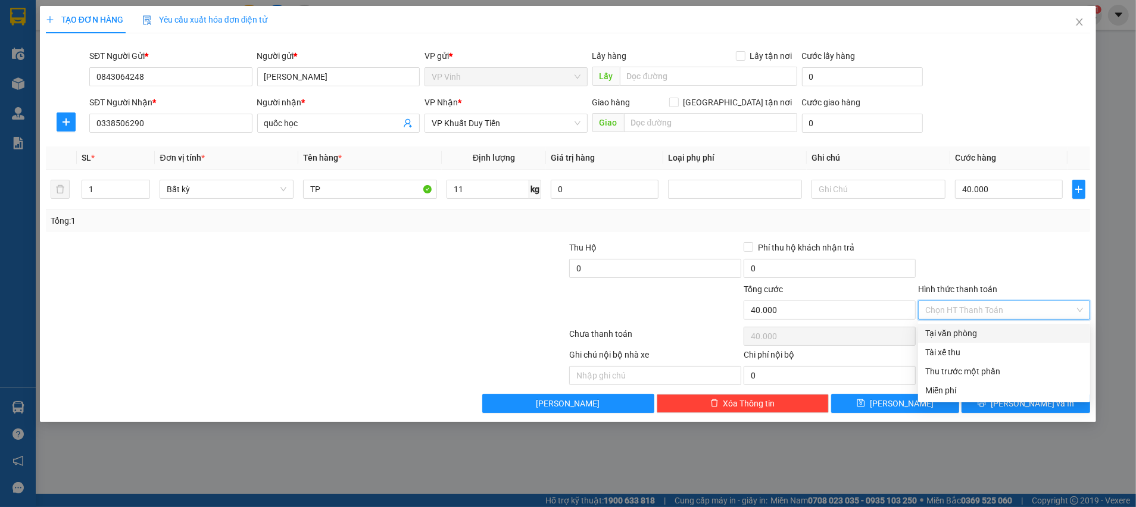
click at [973, 334] on div "Tại văn phòng" at bounding box center [1004, 333] width 158 height 13
type input "0"
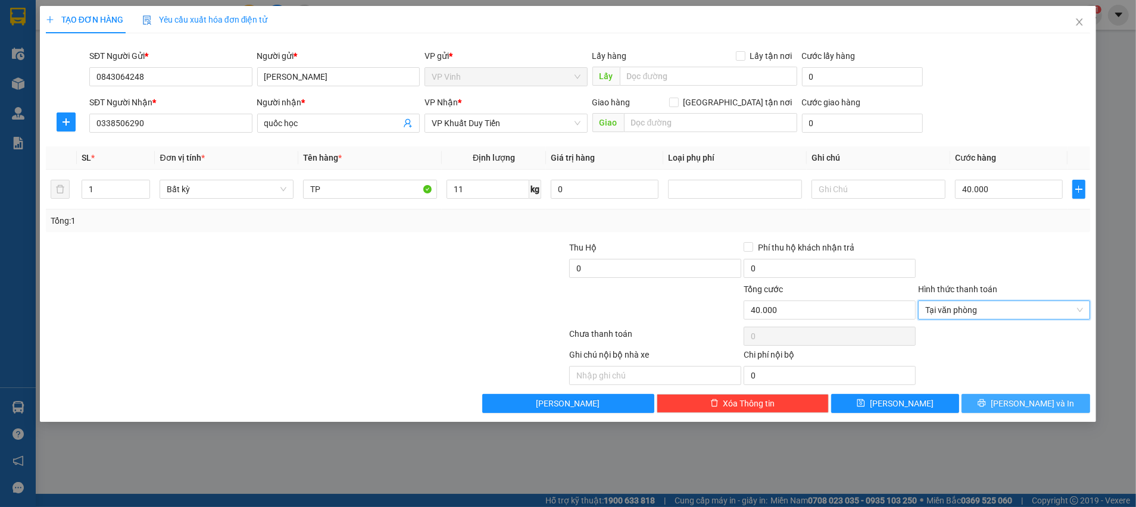
drag, startPoint x: 1008, startPoint y: 403, endPoint x: 1018, endPoint y: 407, distance: 10.9
click at [986, 404] on icon "printer" at bounding box center [982, 403] width 8 height 8
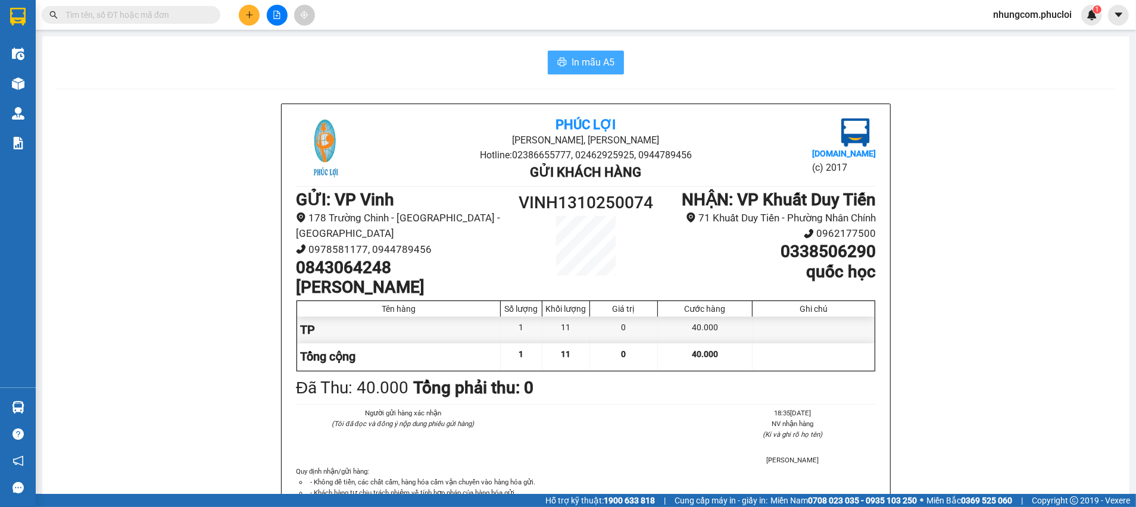
click at [572, 66] on span "In mẫu A5" at bounding box center [593, 62] width 43 height 15
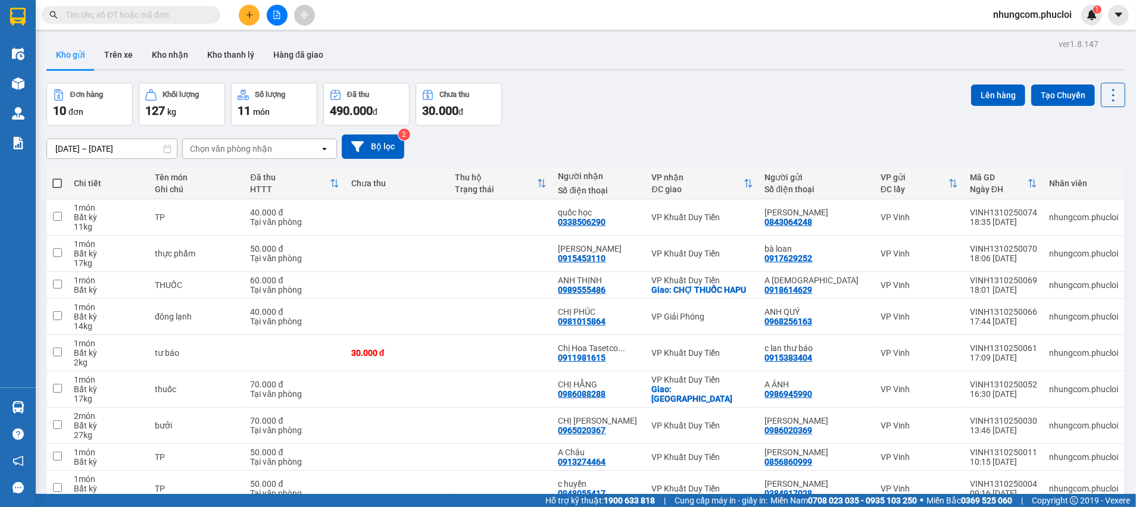
click at [177, 13] on input "text" at bounding box center [136, 14] width 141 height 13
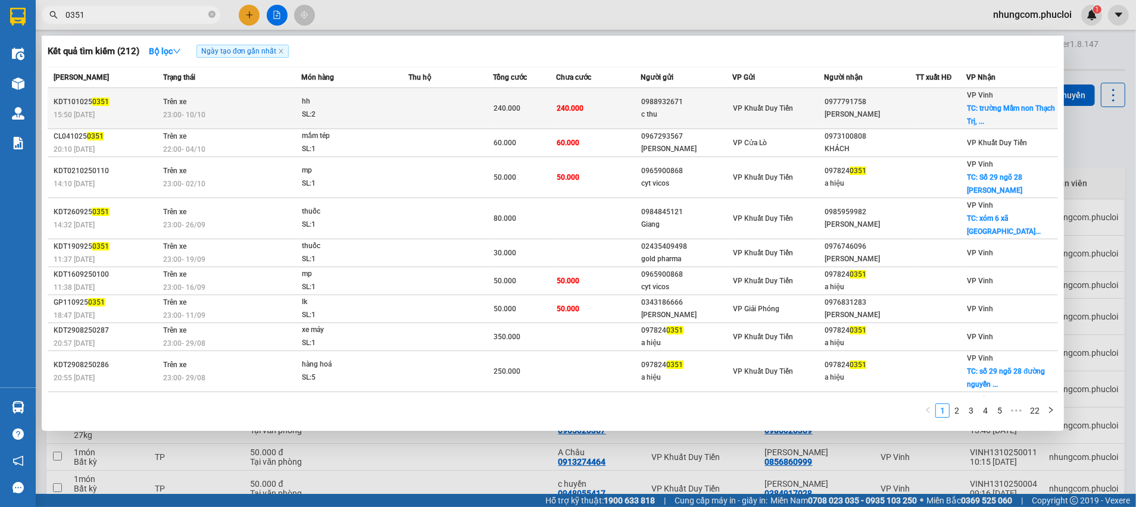
type input "0351"
click at [233, 104] on td "Trên xe 23:00 - 10/10" at bounding box center [230, 108] width 141 height 41
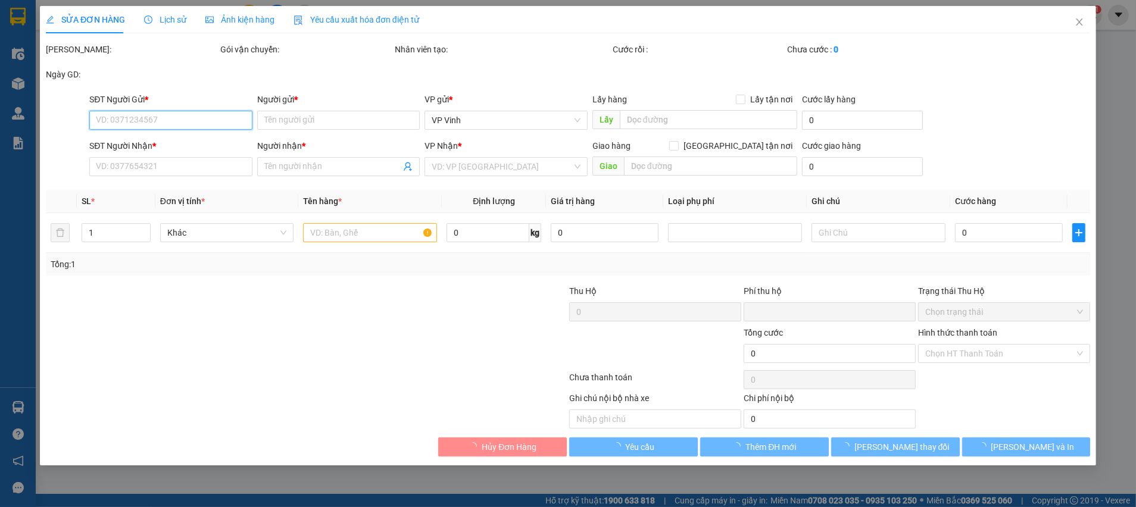
type input "0988932671"
type input "c thu"
type input "0977791758"
type input "Phan Oanh"
checkbox input "true"
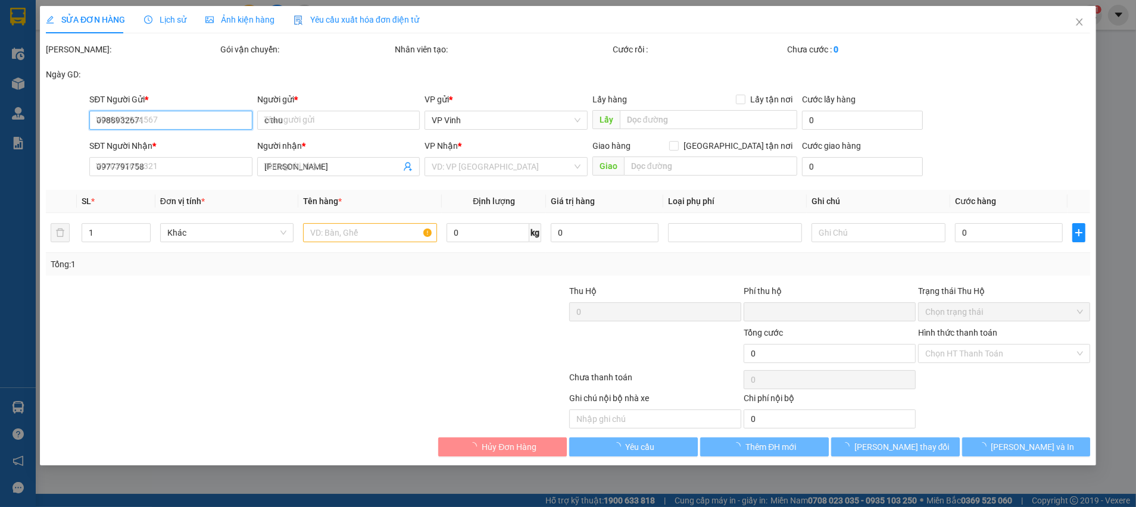
type input "trường Mầm non Thạch Trị, Thạch Hà, Hà Tĩnh"
type input "0"
type input "240.000"
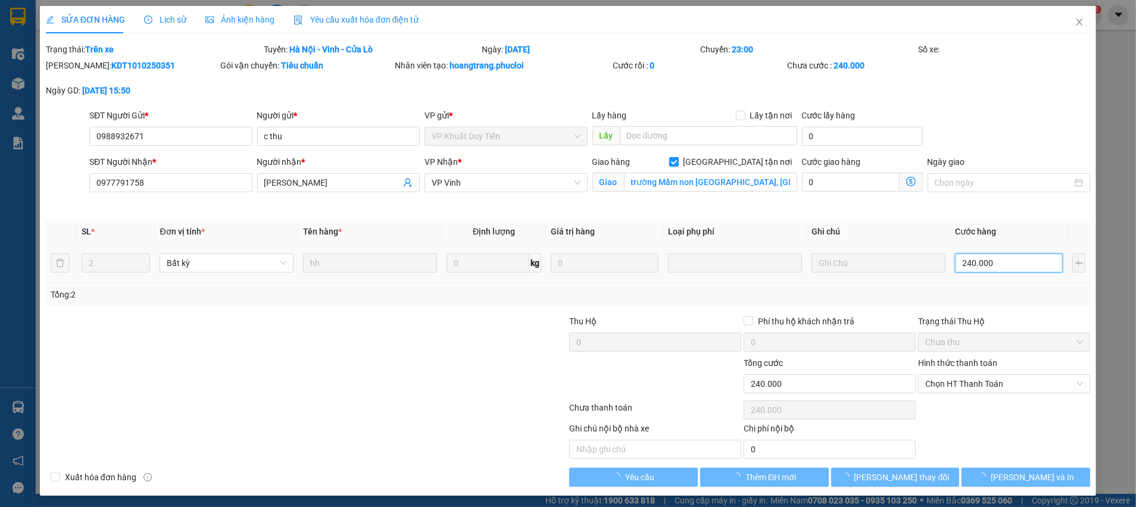
click at [968, 258] on input "240.000" at bounding box center [1009, 263] width 108 height 19
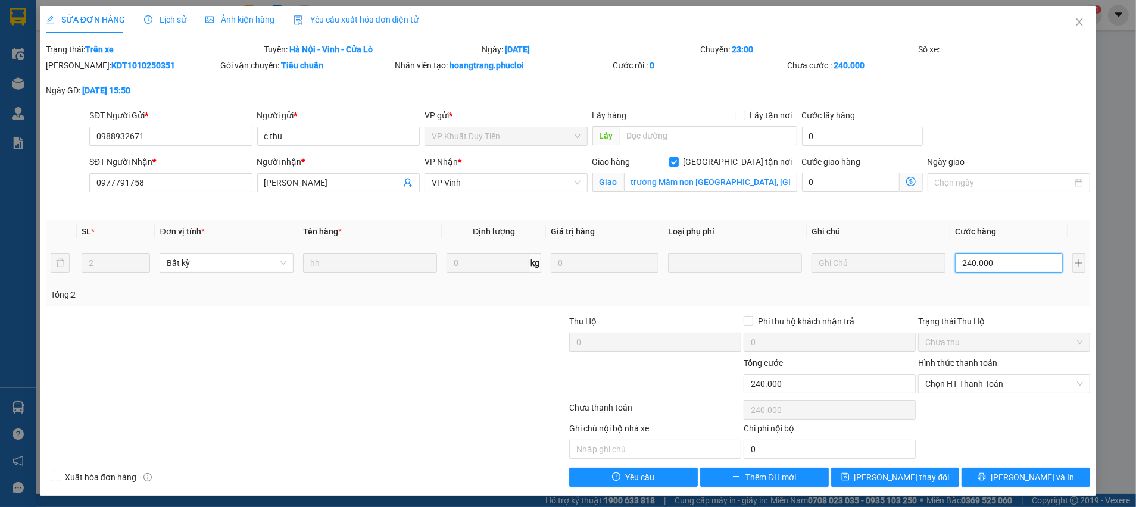
type input "2"
type input "25"
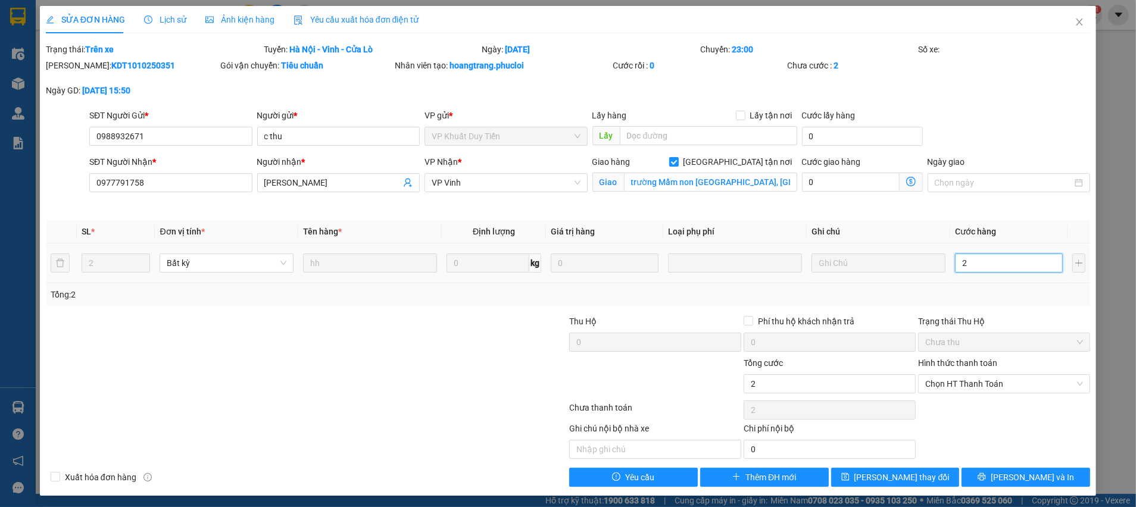
type input "25"
type input "250"
type input "250.000"
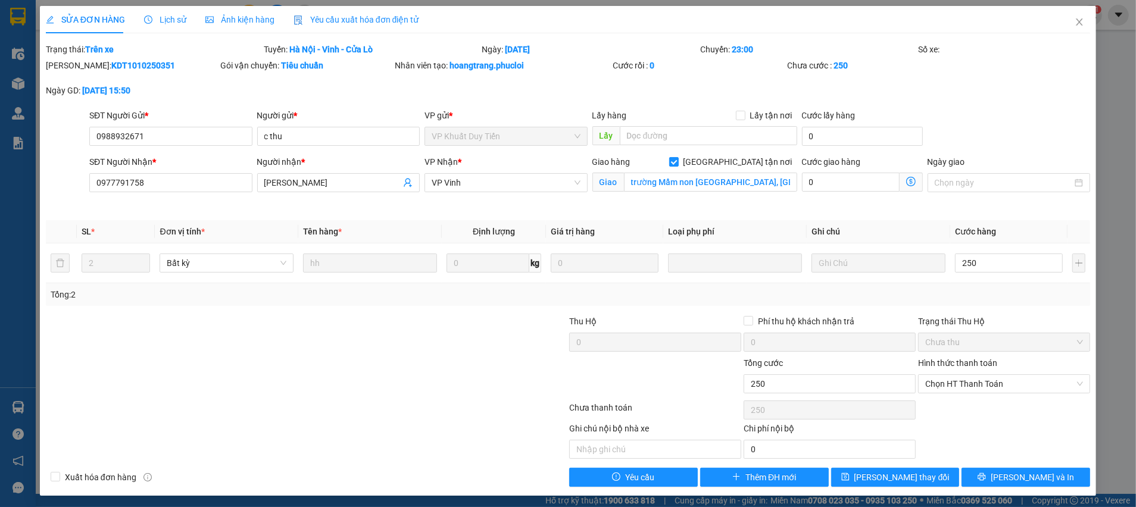
type input "250.000"
click at [989, 298] on div "Tổng: 2" at bounding box center [568, 294] width 1035 height 13
click at [964, 475] on button "Lưu và In" at bounding box center [1026, 477] width 129 height 19
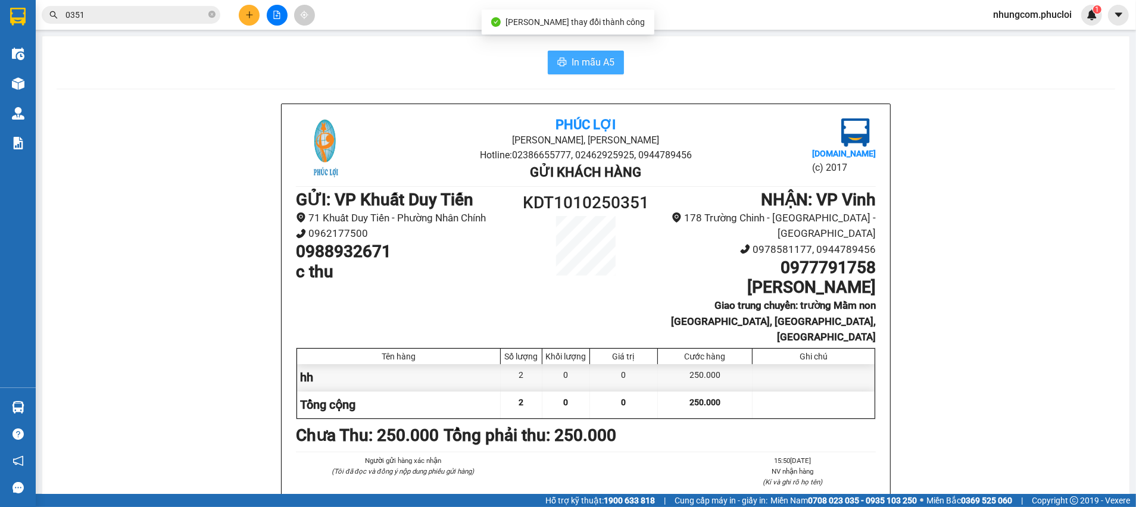
click at [584, 68] on span "In mẫu A5" at bounding box center [593, 62] width 43 height 15
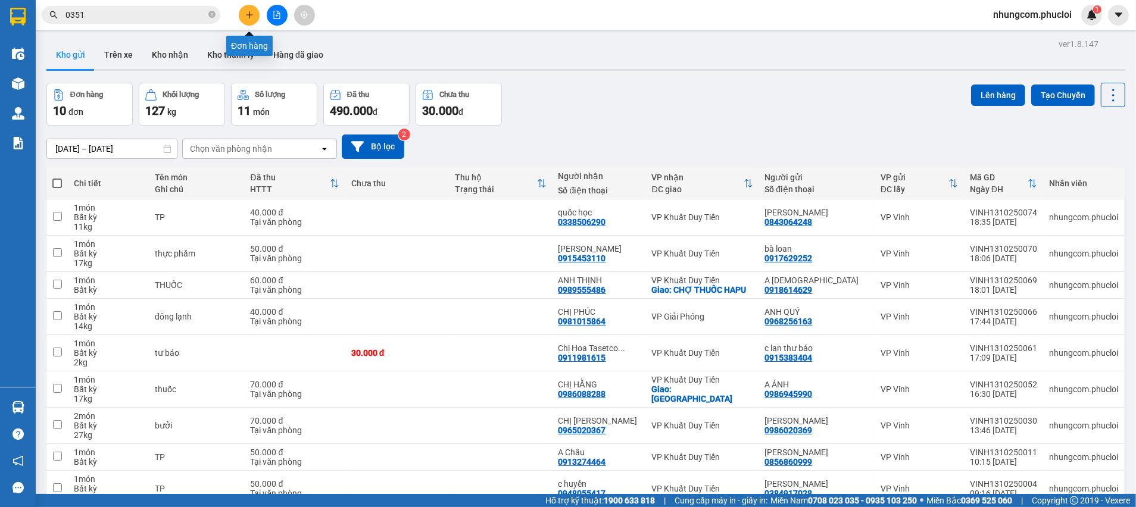
click at [245, 15] on icon "plus" at bounding box center [249, 15] width 8 height 8
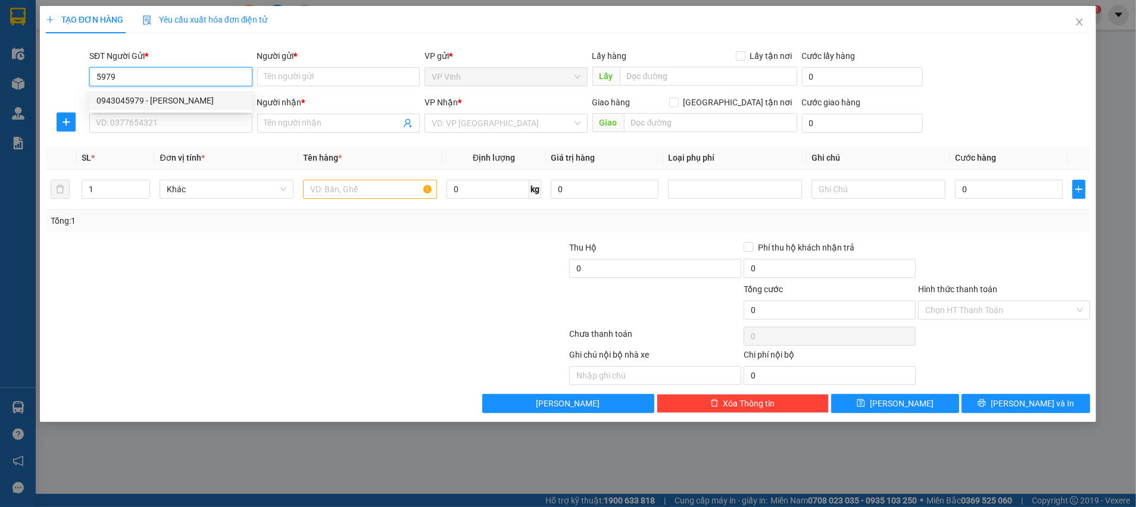
click at [176, 98] on div "0943045979 - anh Trung" at bounding box center [170, 100] width 149 height 13
type input "0943045979"
type input "anh Trung"
type input "0943045979"
click at [172, 113] on div "SĐT Người Nhận *" at bounding box center [170, 105] width 163 height 18
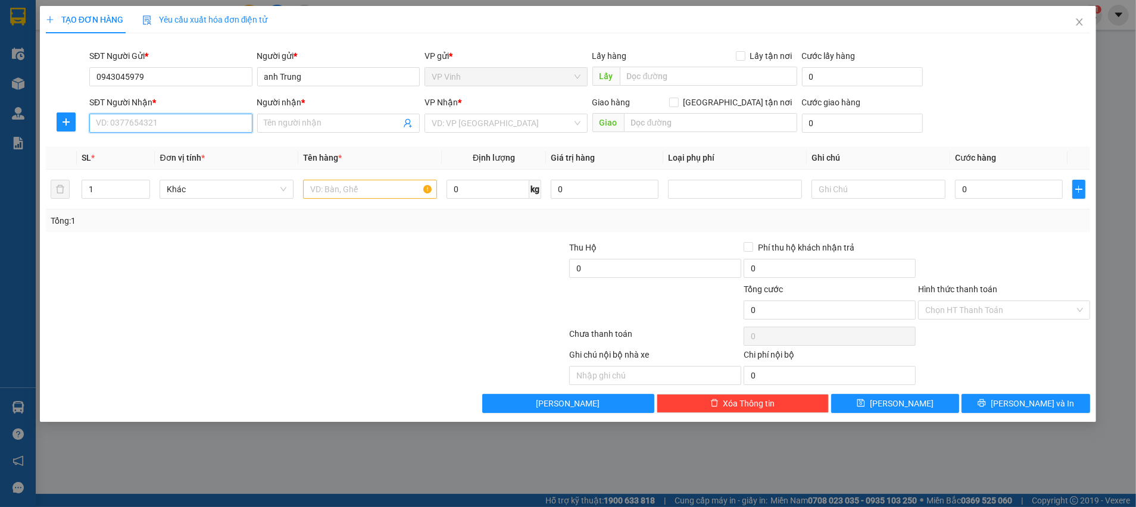
click at [170, 117] on input "SĐT Người Nhận *" at bounding box center [170, 123] width 163 height 19
click at [154, 142] on div "0393705366 - a long" at bounding box center [170, 147] width 149 height 13
type input "0393705366"
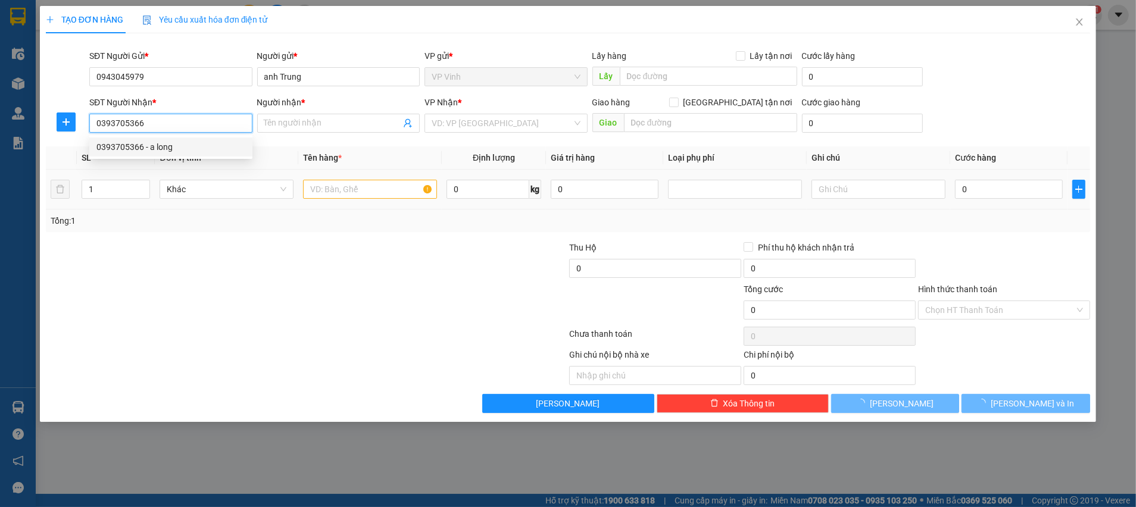
type input "a long"
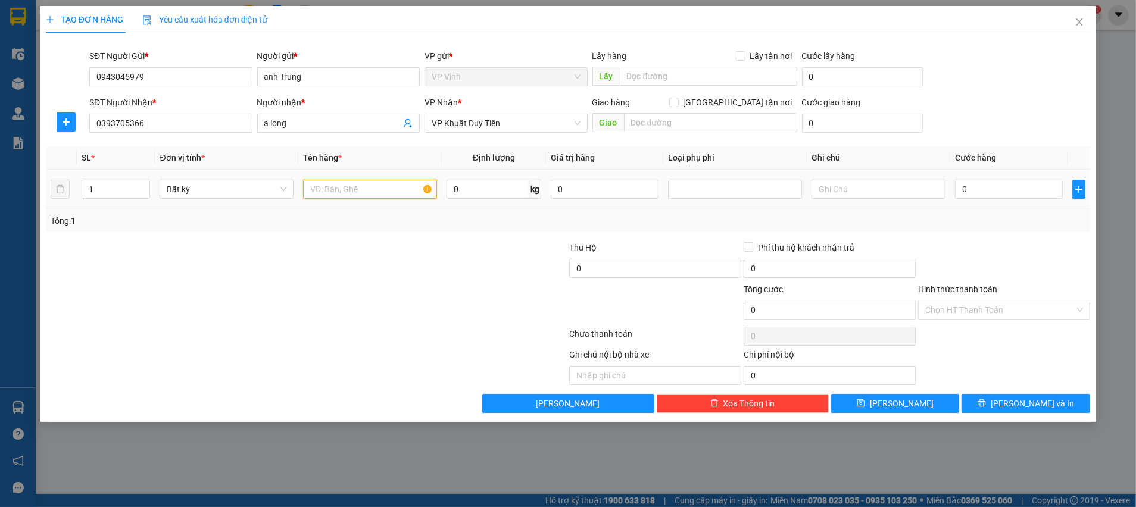
click at [373, 185] on input "text" at bounding box center [370, 189] width 134 height 19
type input "thuoc"
click at [986, 182] on input "0" at bounding box center [1009, 189] width 108 height 19
type input "3"
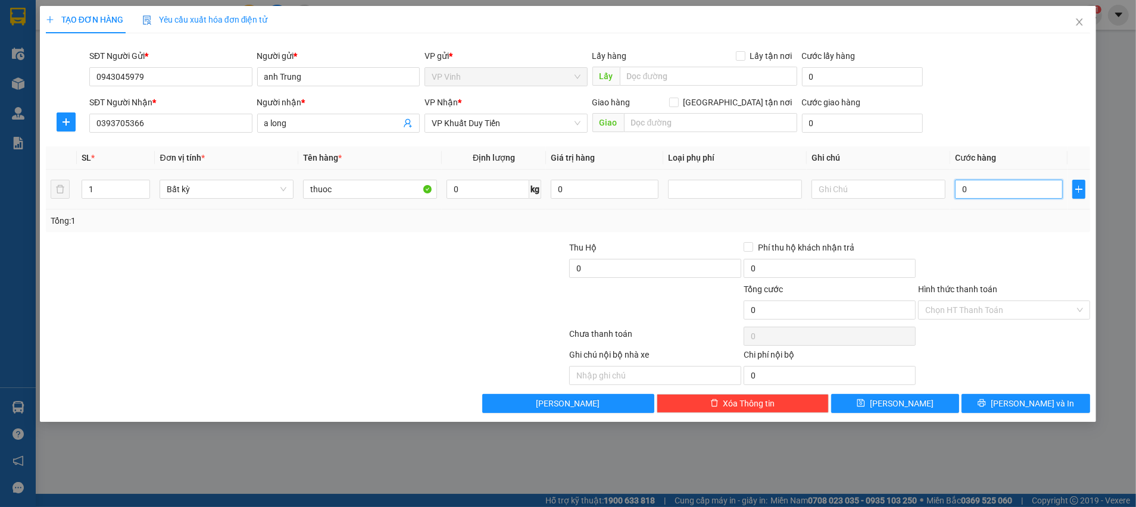
type input "3"
type input "30"
type input "30.000"
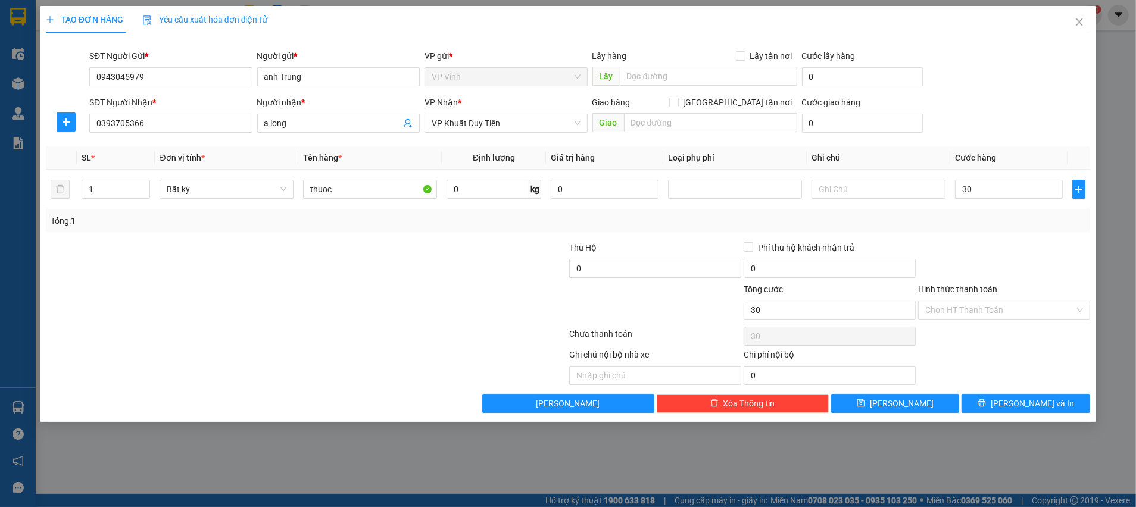
type input "30.000"
click at [1002, 259] on div at bounding box center [1004, 262] width 174 height 42
click at [984, 309] on input "Hình thức thanh toán" at bounding box center [999, 310] width 149 height 18
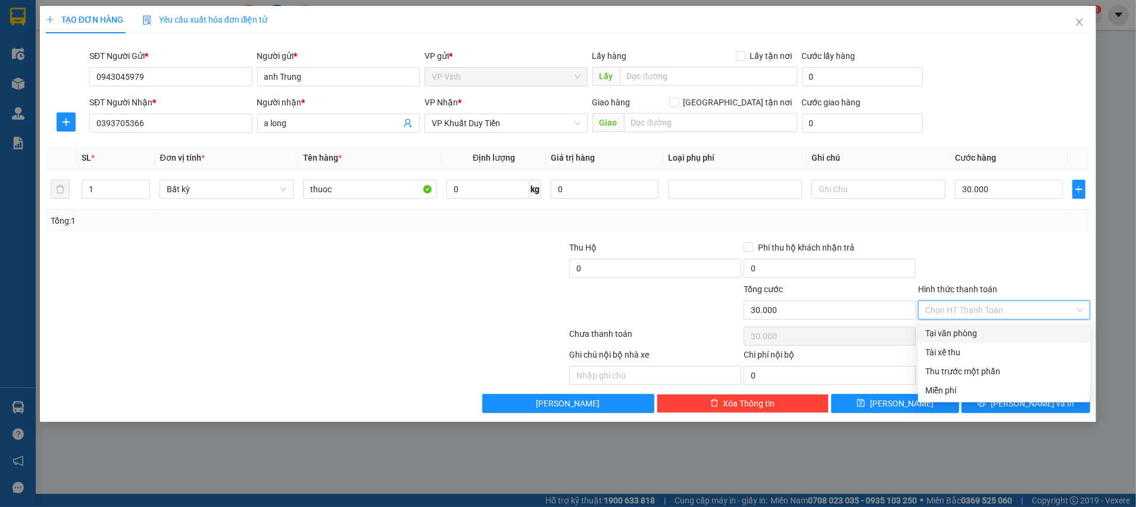
drag, startPoint x: 967, startPoint y: 335, endPoint x: 982, endPoint y: 335, distance: 14.9
click at [967, 335] on div "Tại văn phòng" at bounding box center [1004, 333] width 158 height 13
type input "0"
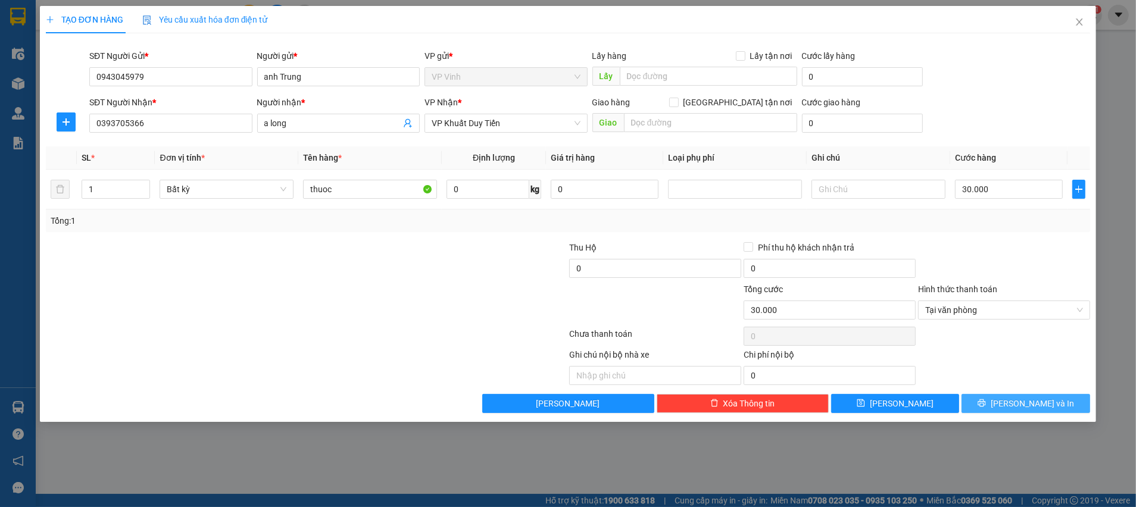
click at [1012, 403] on button "Lưu và In" at bounding box center [1026, 403] width 129 height 19
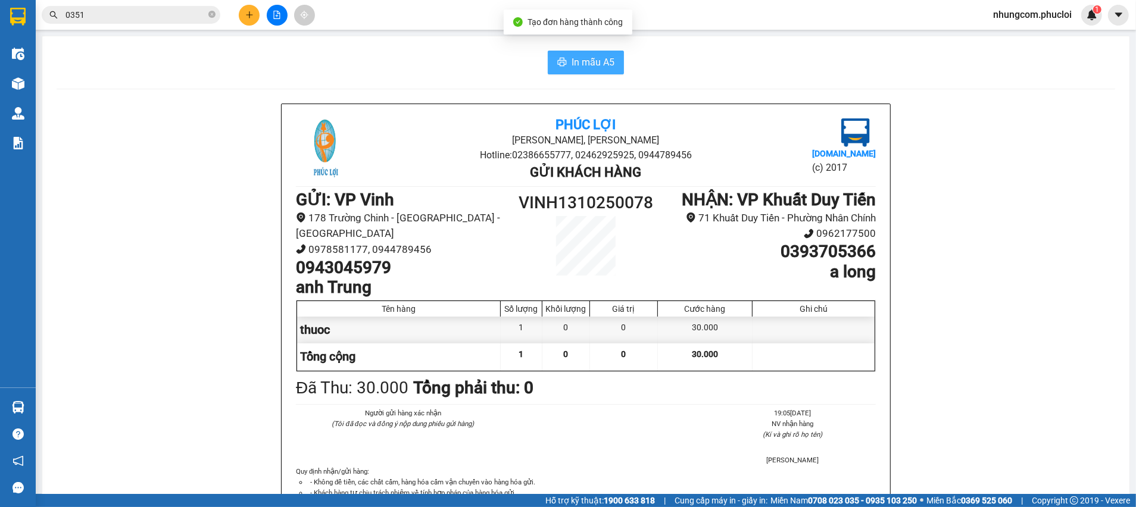
click at [587, 66] on span "In mẫu A5" at bounding box center [593, 62] width 43 height 15
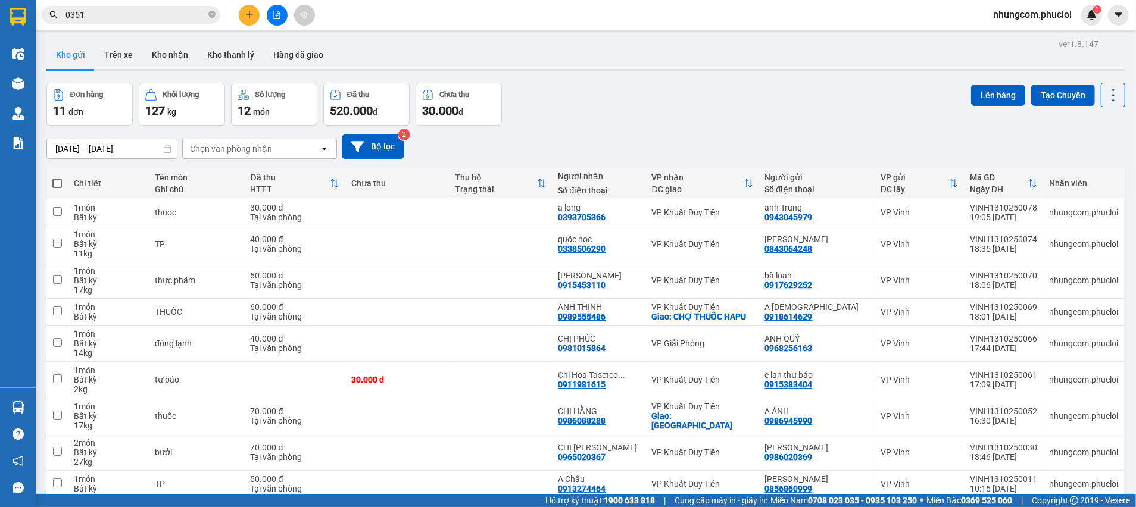
click at [183, 10] on input "0351" at bounding box center [136, 14] width 141 height 13
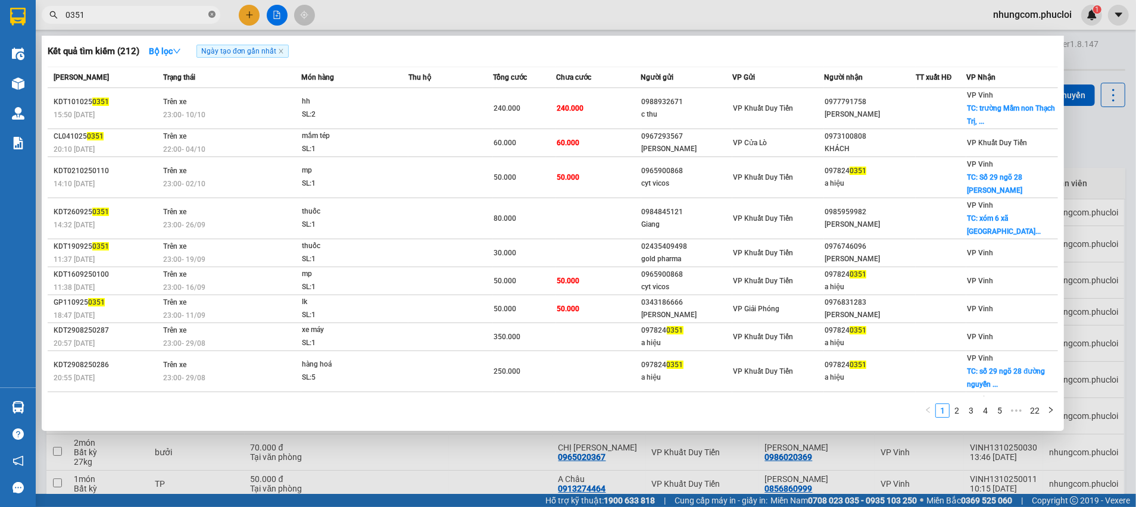
click at [210, 15] on icon "close-circle" at bounding box center [211, 14] width 7 height 7
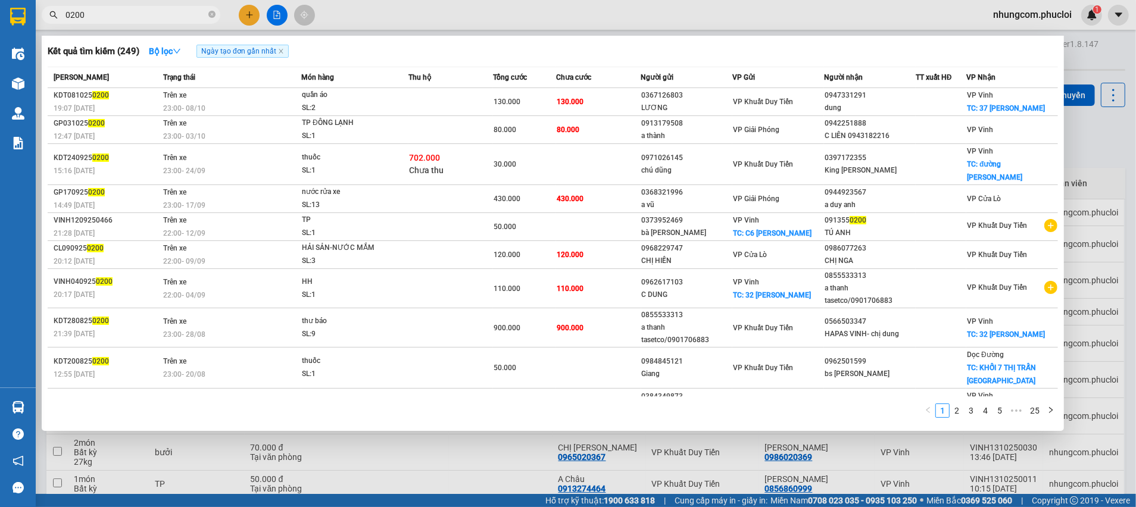
type input "0200"
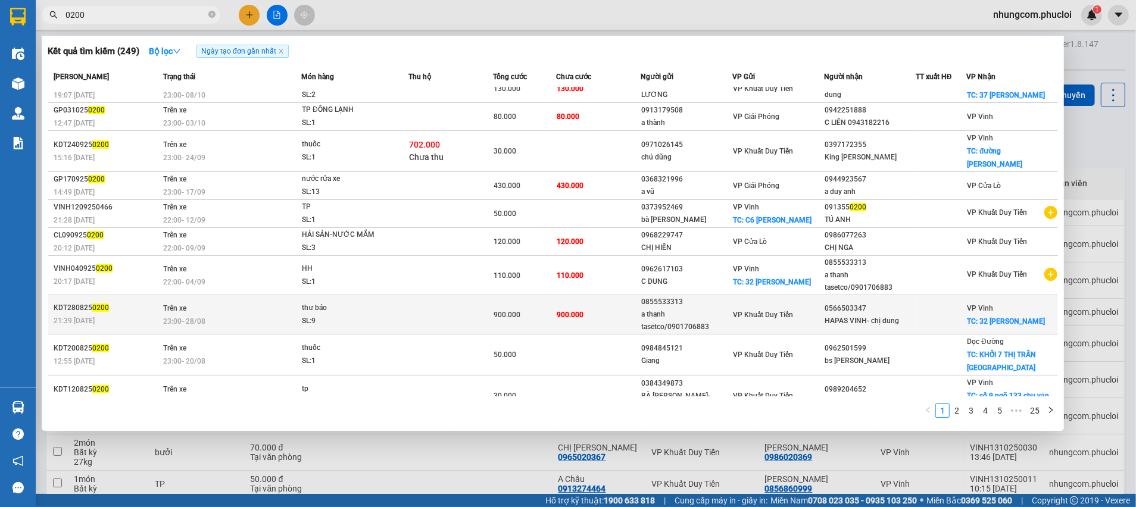
scroll to position [20, 0]
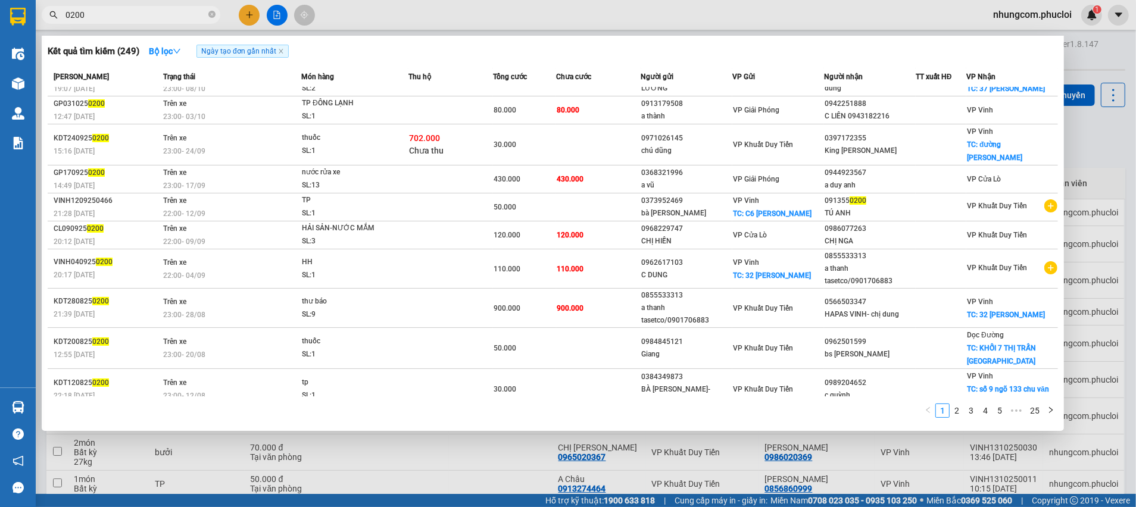
click at [357, 455] on div at bounding box center [568, 253] width 1136 height 507
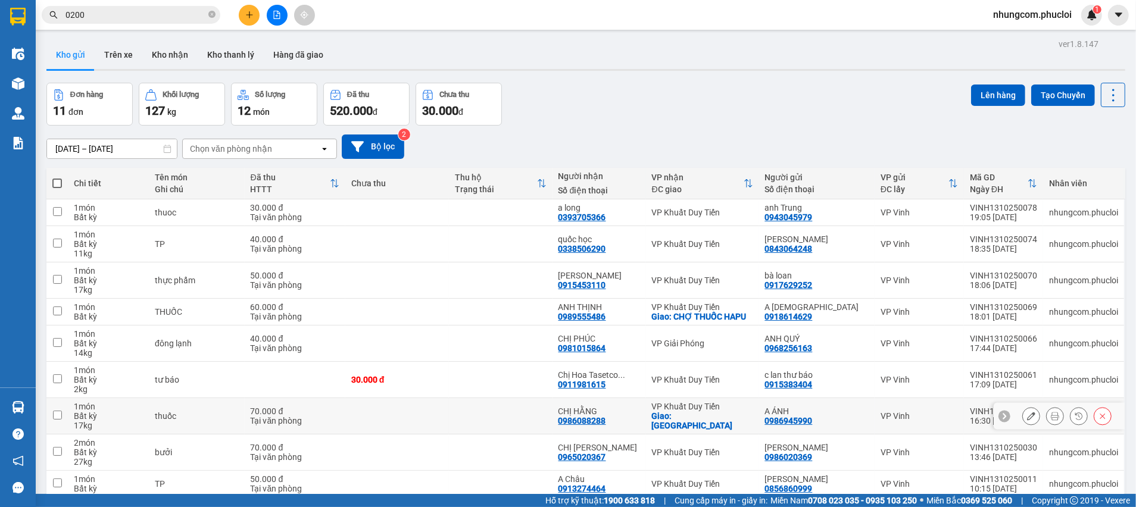
click at [353, 420] on td at bounding box center [397, 416] width 104 height 36
checkbox input "true"
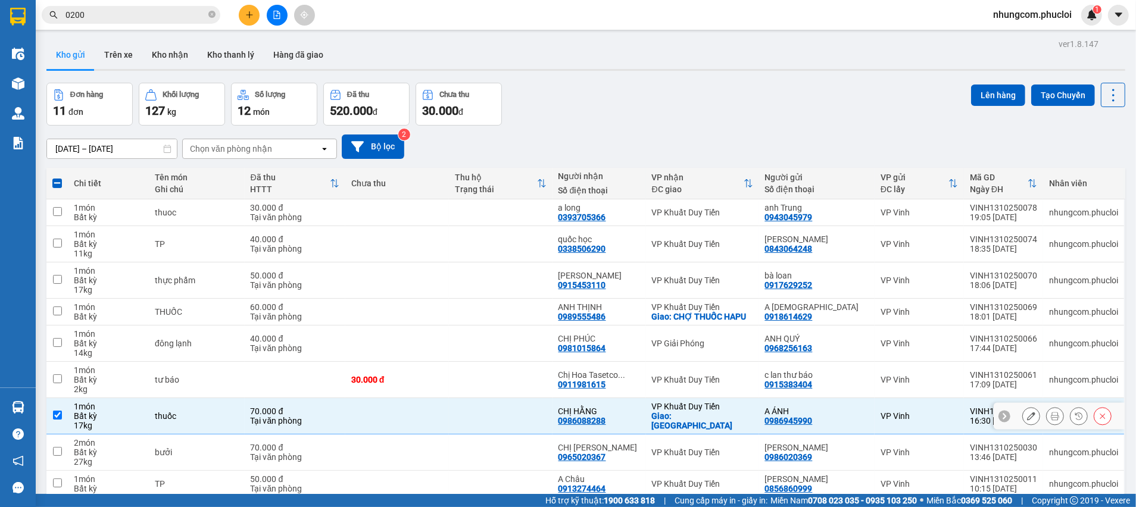
scroll to position [0, 108]
click at [353, 420] on td at bounding box center [397, 416] width 104 height 36
checkbox input "false"
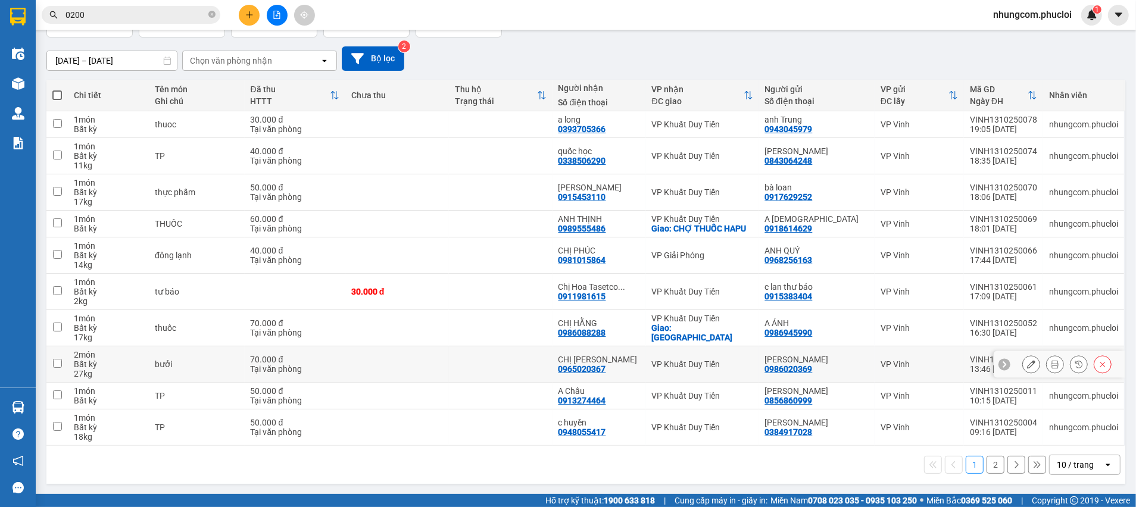
scroll to position [0, 0]
click at [212, 16] on icon "close-circle" at bounding box center [211, 14] width 7 height 7
paste input "094 3816831"
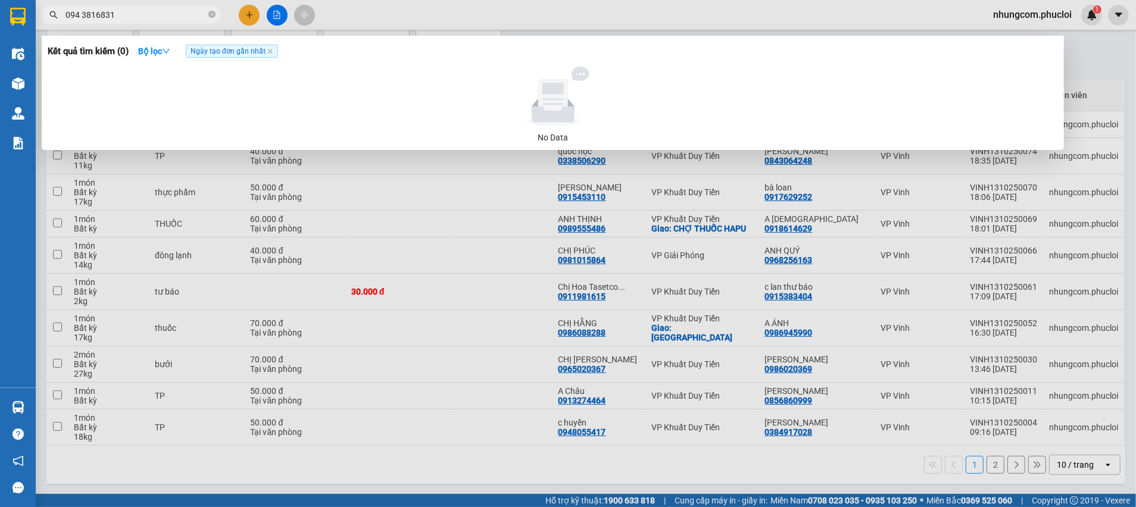
click at [79, 13] on input "094 3816831" at bounding box center [136, 14] width 141 height 13
drag, startPoint x: 121, startPoint y: 15, endPoint x: 54, endPoint y: 15, distance: 67.9
click at [54, 15] on div "0943816831" at bounding box center [116, 15] width 232 height 18
type input "0943816831"
click at [212, 15] on icon "close-circle" at bounding box center [211, 14] width 7 height 7
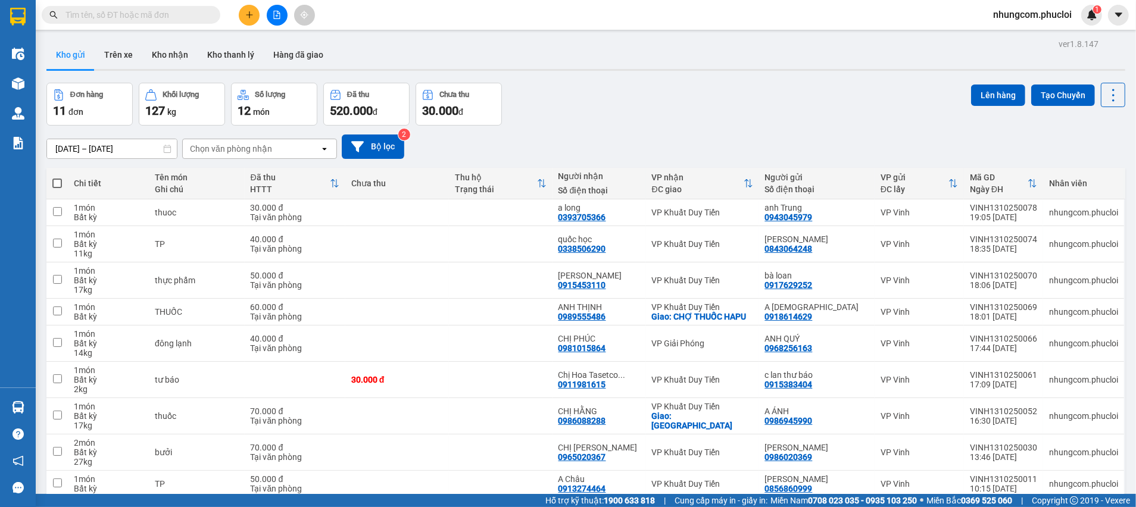
click at [580, 95] on div "Đơn hàng 11 đơn Khối lượng 127 kg Số lượng 12 món Đã thu 520.000 đ Chưa thu 30.…" at bounding box center [585, 104] width 1079 height 43
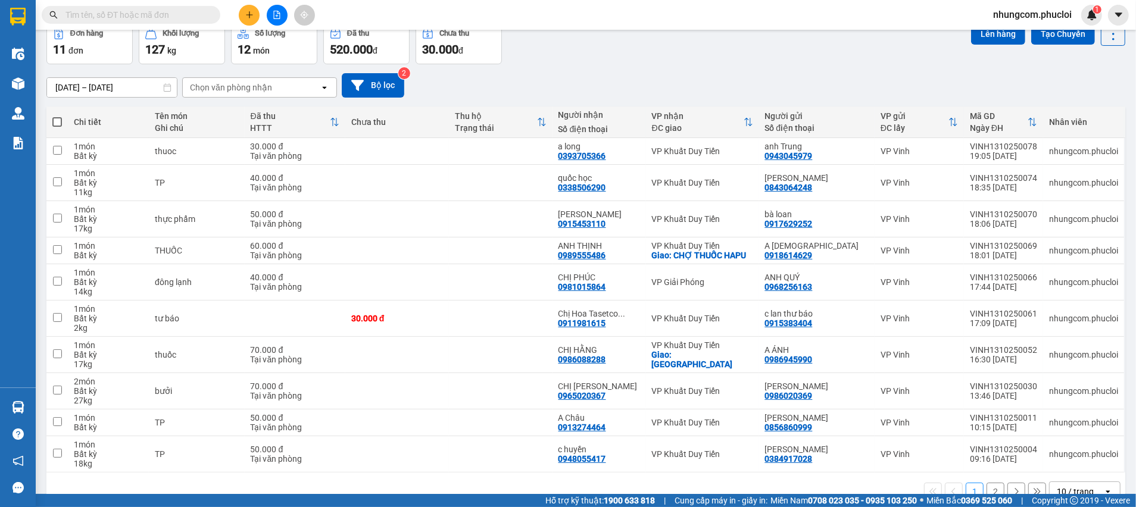
scroll to position [88, 0]
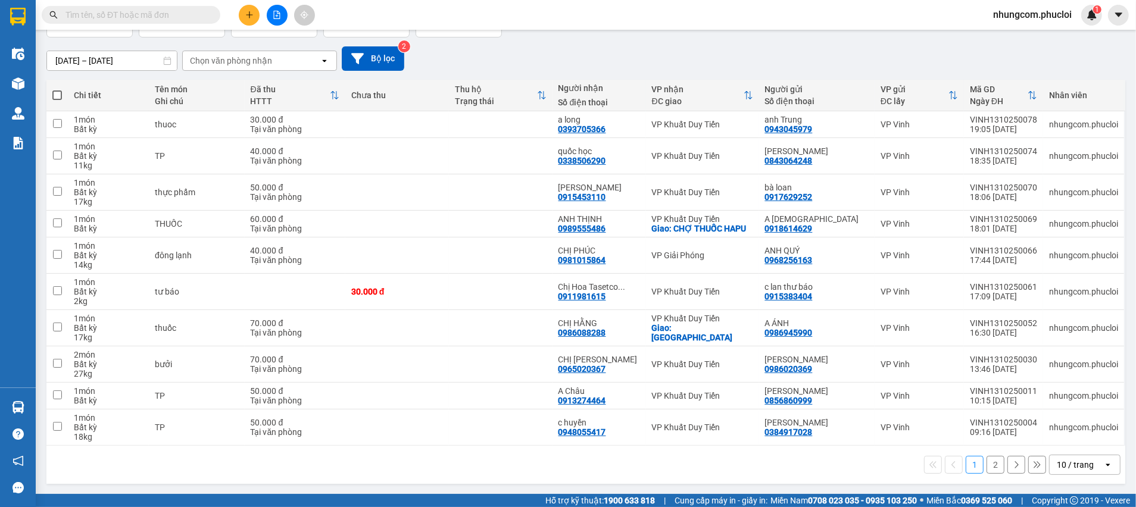
click at [310, 458] on div "1 2 10 / trang open" at bounding box center [586, 465] width 1070 height 20
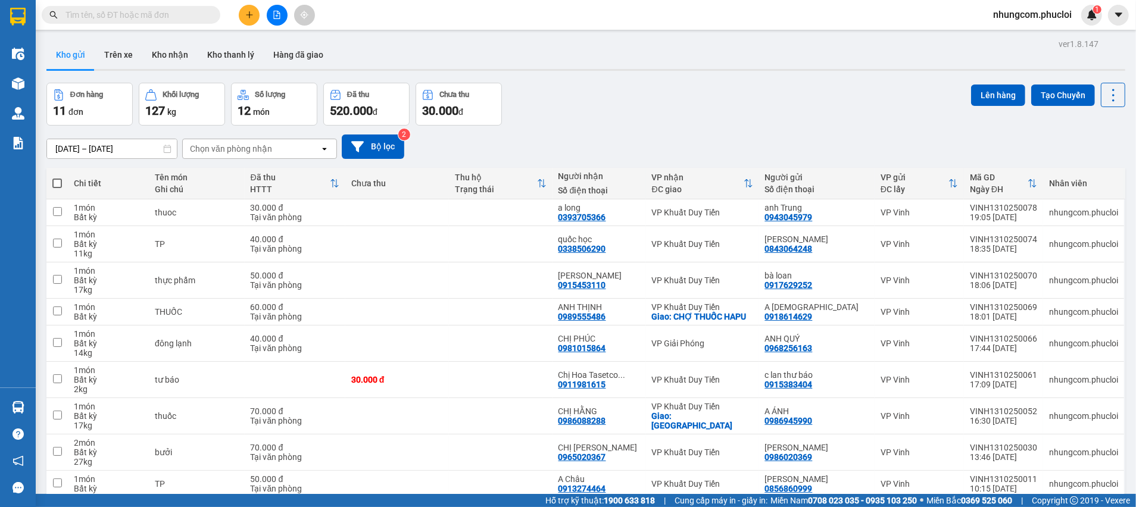
click at [667, 113] on div "Đơn hàng 11 đơn Khối lượng 127 kg Số lượng 12 món Đã thu 520.000 đ Chưa thu 30.…" at bounding box center [585, 104] width 1079 height 43
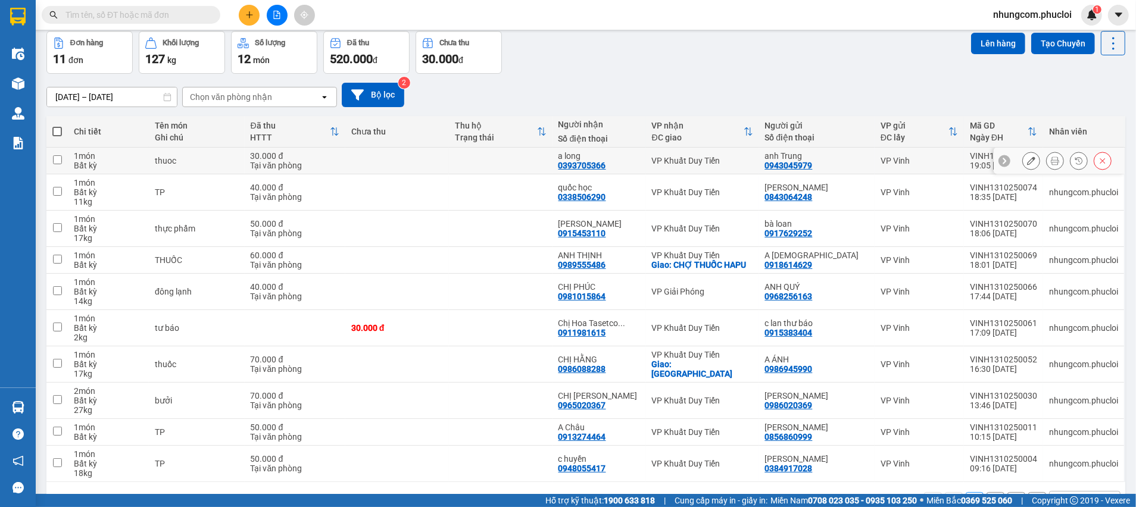
scroll to position [88, 0]
